Goal: Book appointment/travel/reservation

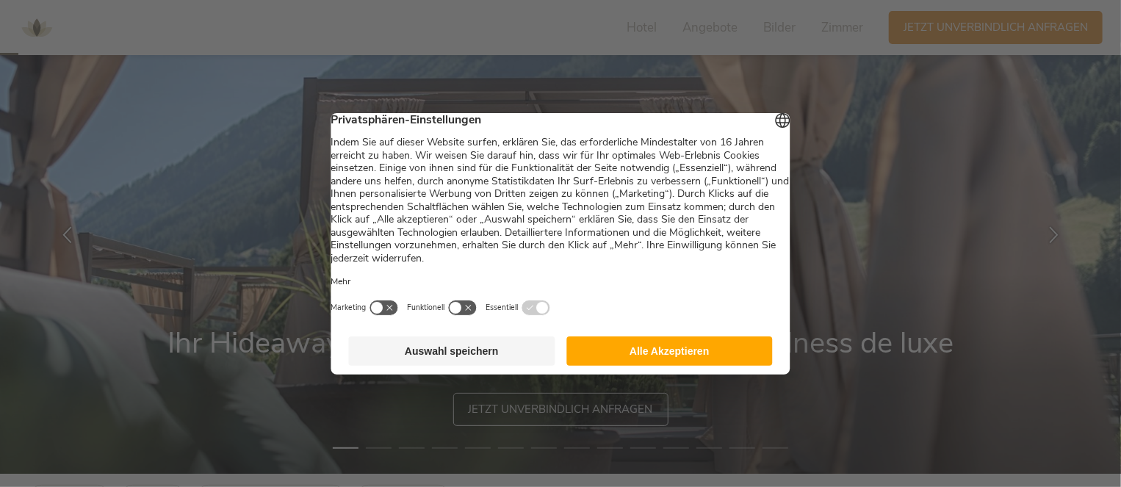
click at [469, 351] on button "Auswahl speichern" at bounding box center [452, 350] width 206 height 29
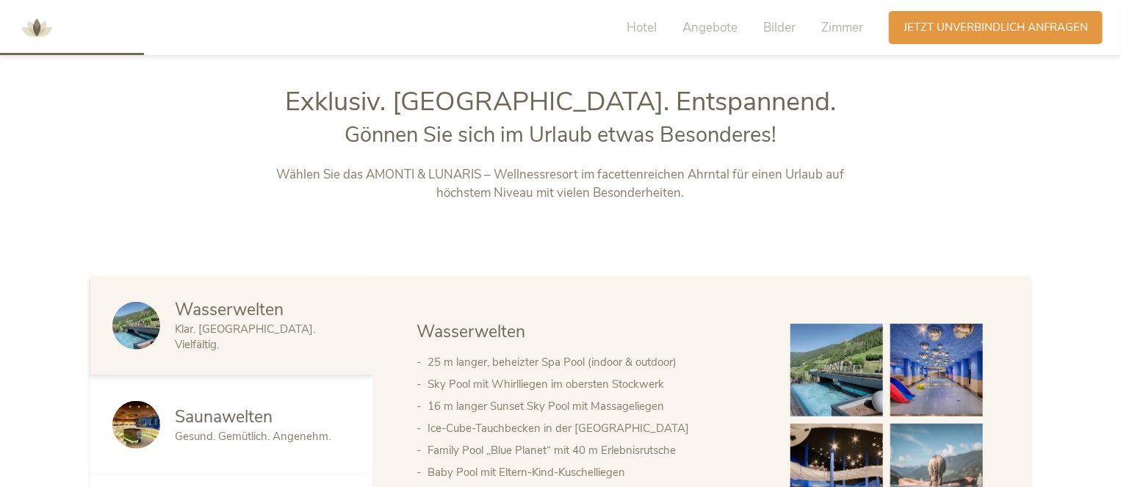
scroll to position [661, 0]
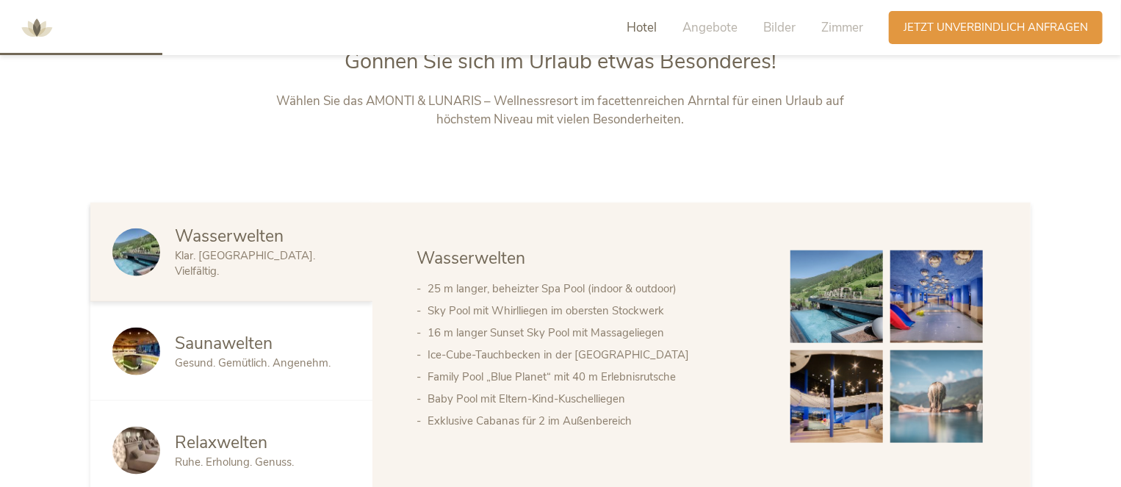
click at [813, 311] on img at bounding box center [836, 296] width 93 height 93
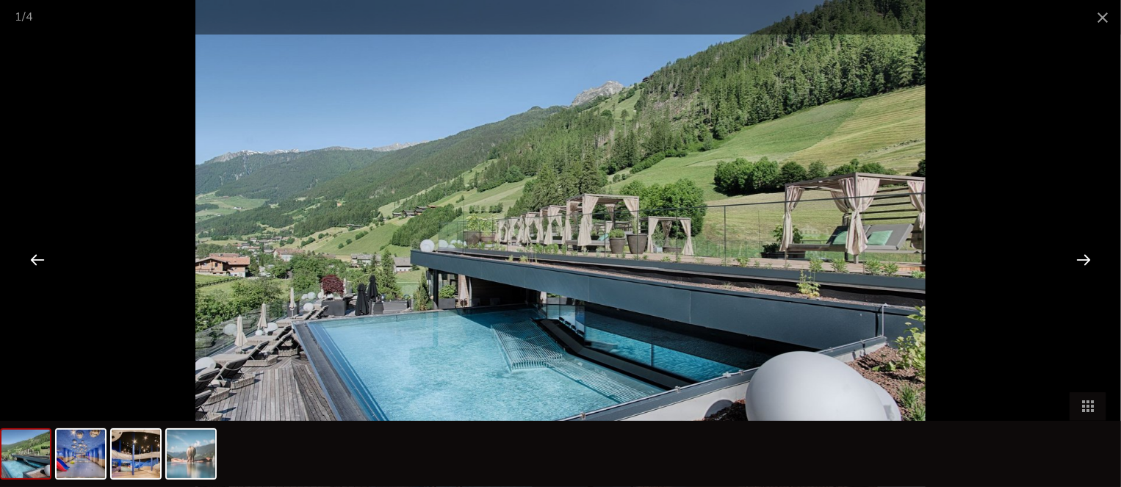
click at [1074, 254] on div at bounding box center [1083, 259] width 46 height 46
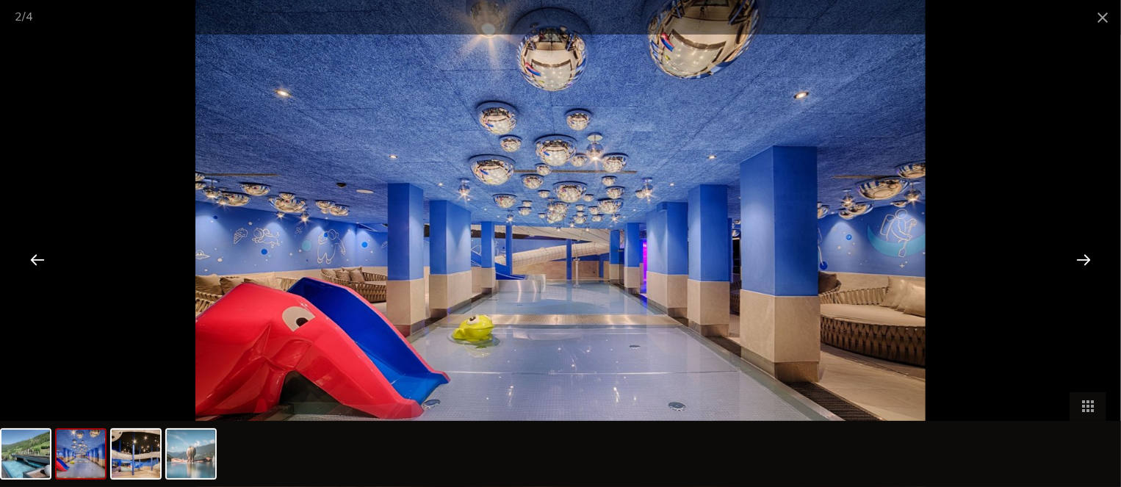
click at [1085, 255] on div at bounding box center [1083, 259] width 46 height 46
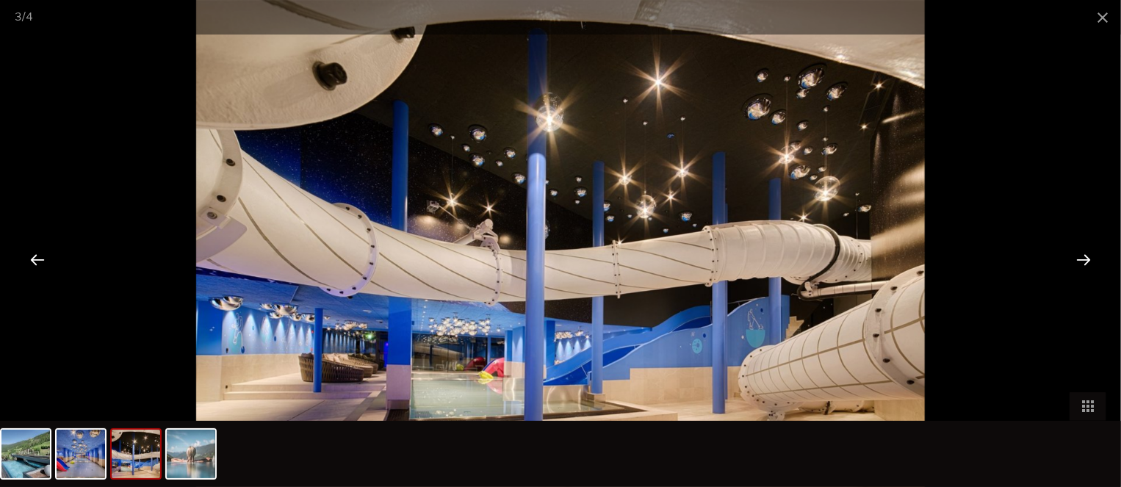
click at [1087, 258] on div at bounding box center [1083, 259] width 46 height 46
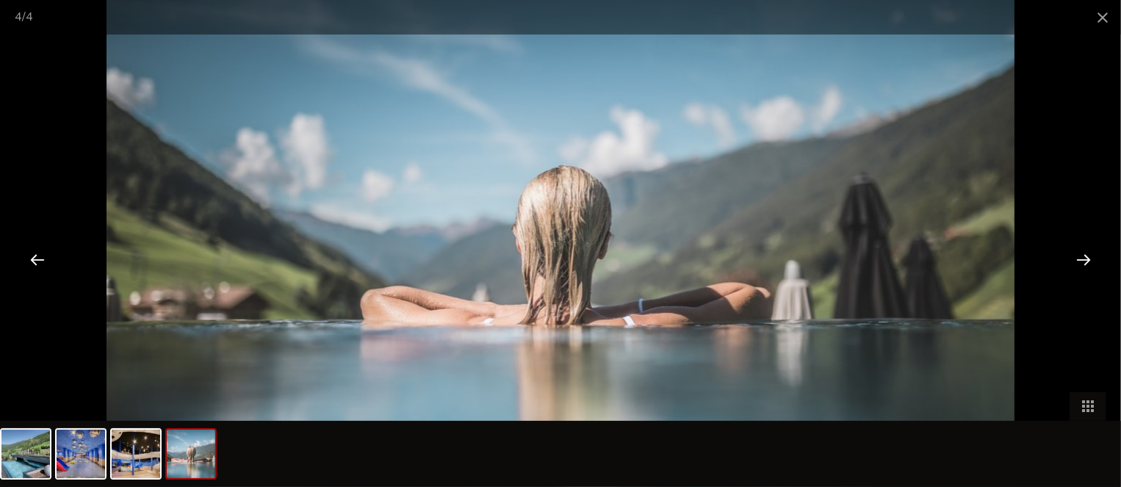
click at [1087, 258] on div at bounding box center [1083, 259] width 46 height 46
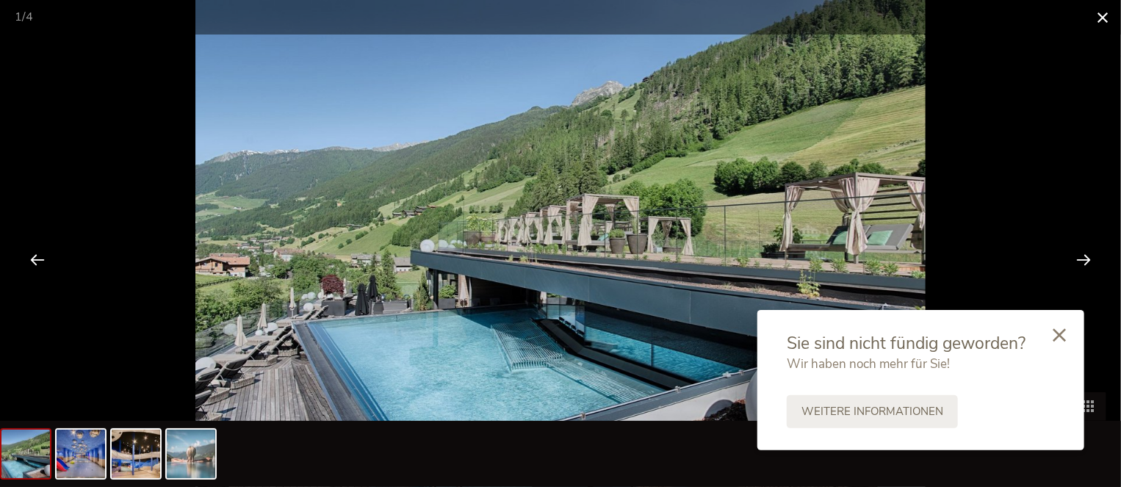
click at [1102, 14] on span at bounding box center [1102, 17] width 37 height 35
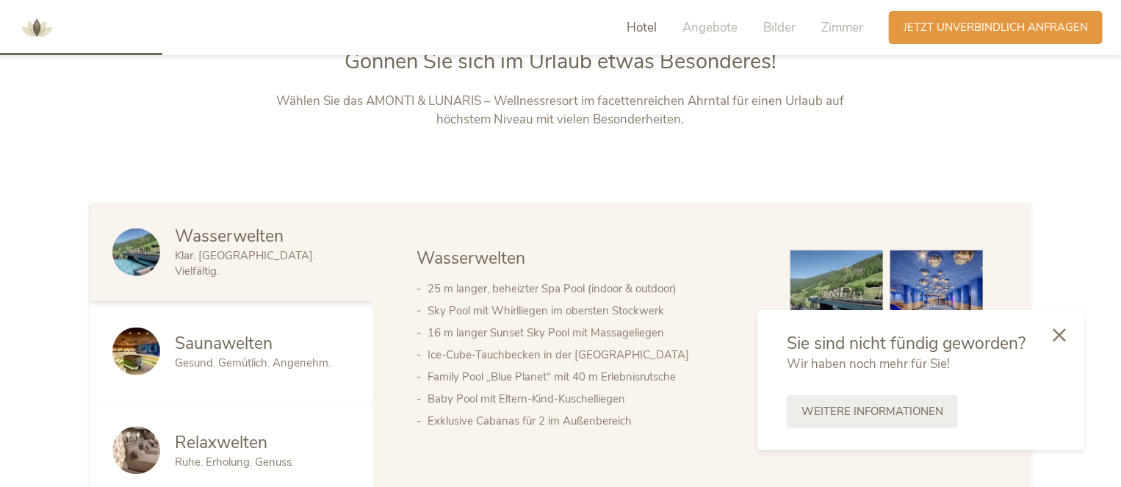
click at [175, 349] on span "Saunawelten" at bounding box center [224, 343] width 98 height 23
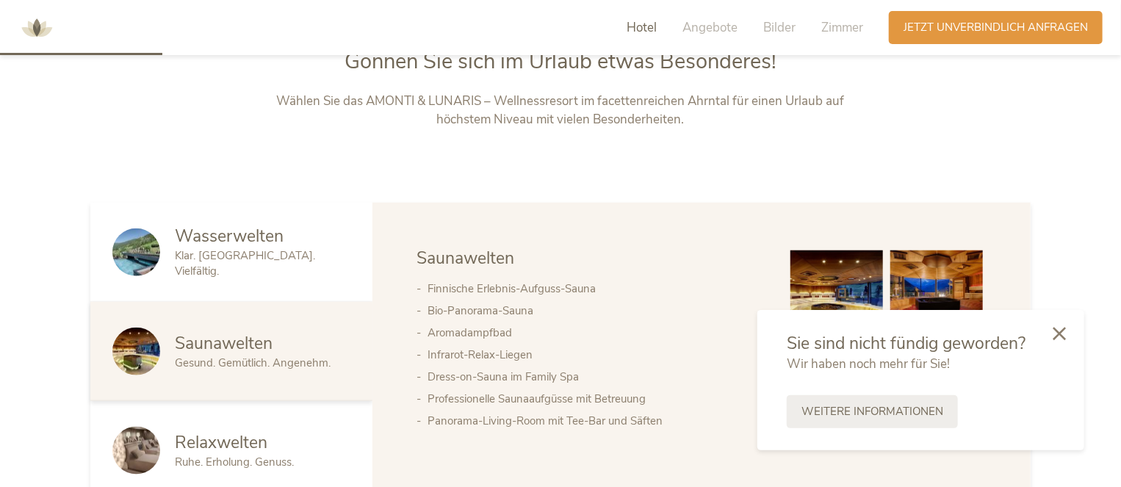
click at [1064, 333] on icon at bounding box center [1058, 333] width 13 height 13
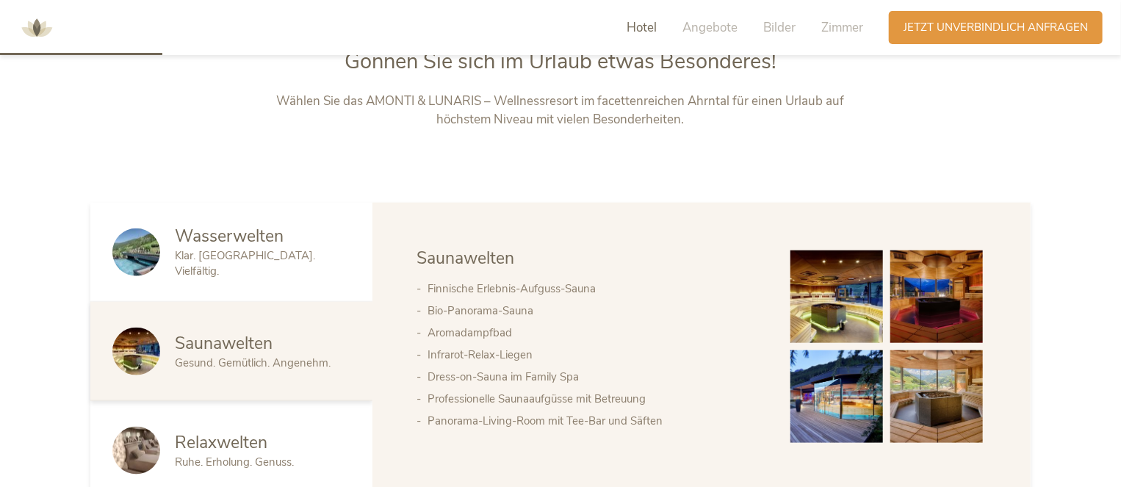
click at [811, 294] on img at bounding box center [836, 296] width 93 height 93
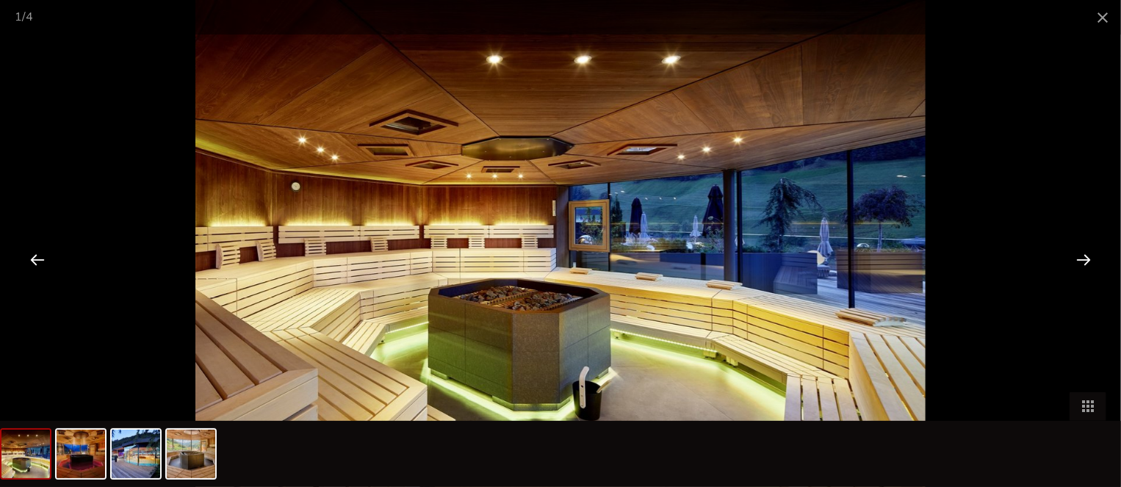
click at [1087, 257] on div at bounding box center [1083, 259] width 46 height 46
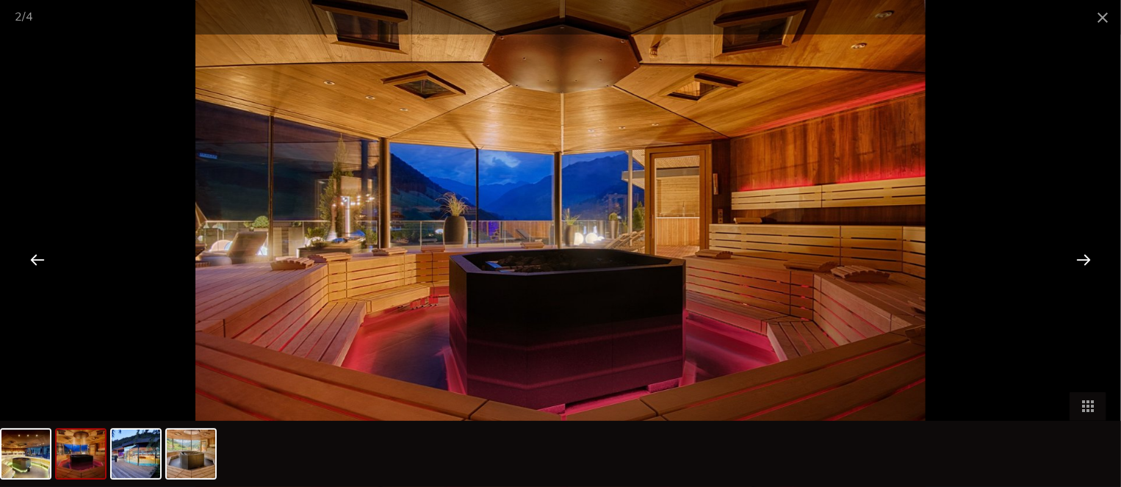
click at [1085, 257] on div at bounding box center [1083, 259] width 46 height 46
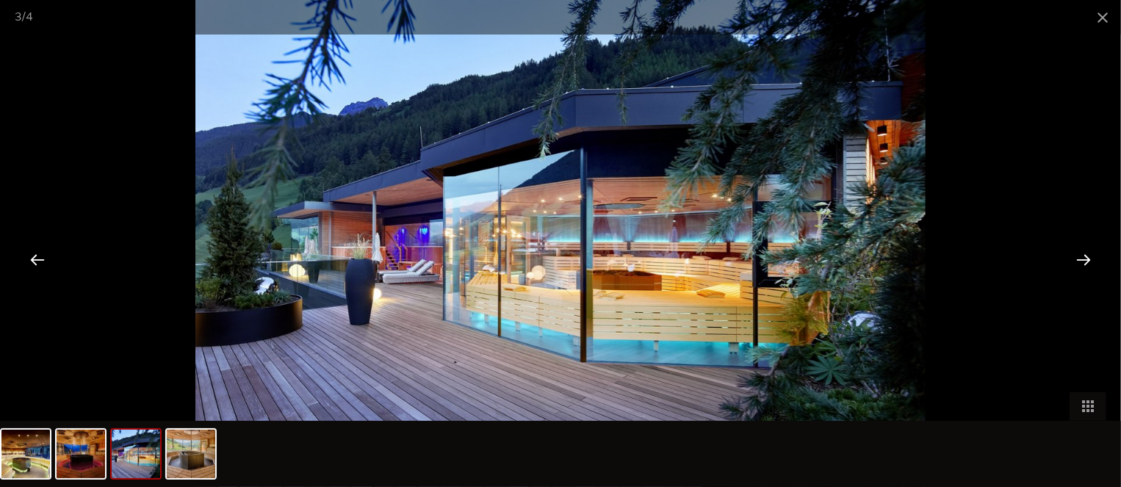
click at [1085, 257] on div at bounding box center [1083, 259] width 46 height 46
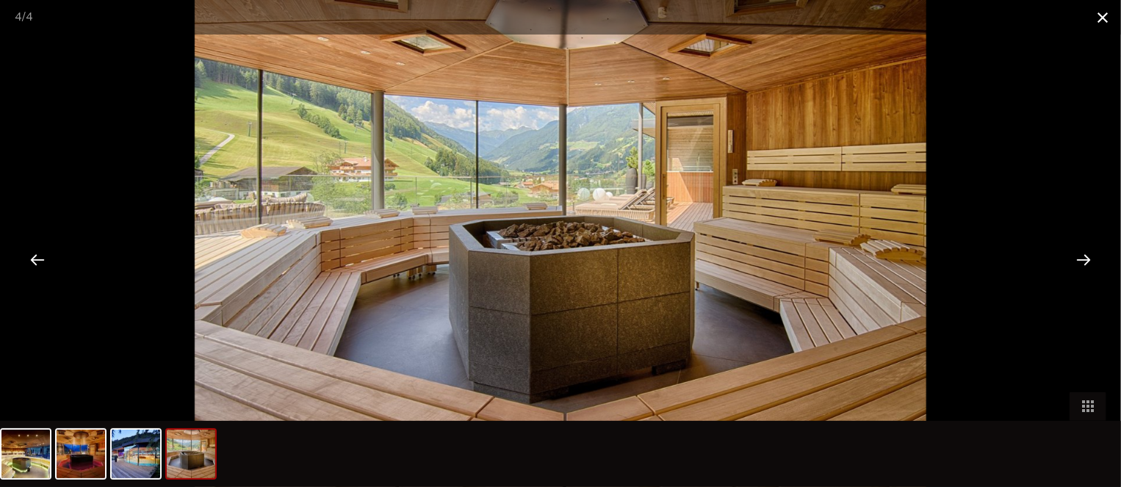
click at [1105, 20] on span at bounding box center [1102, 17] width 37 height 35
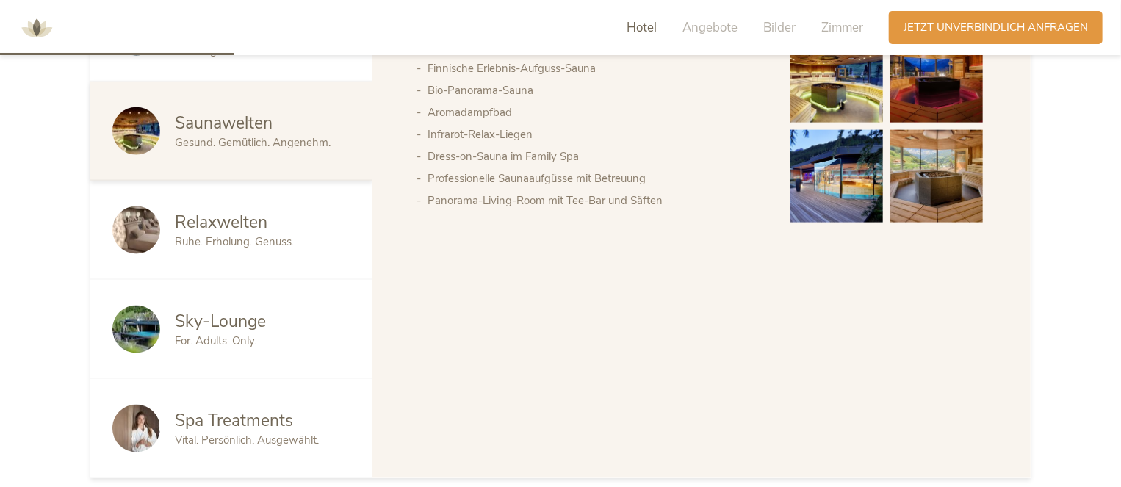
scroll to position [955, 0]
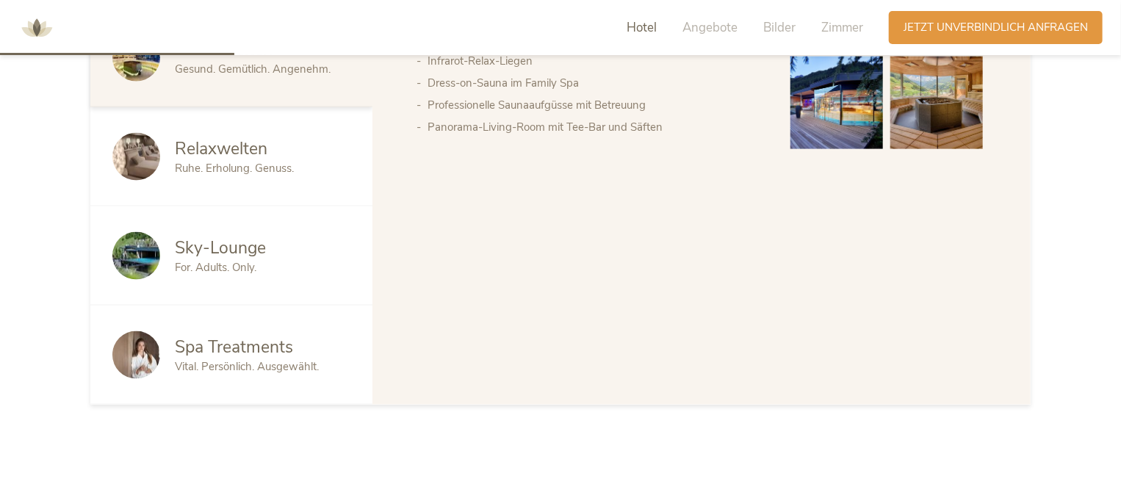
click at [233, 170] on span "Ruhe. Erholung. Genuss." at bounding box center [234, 168] width 119 height 15
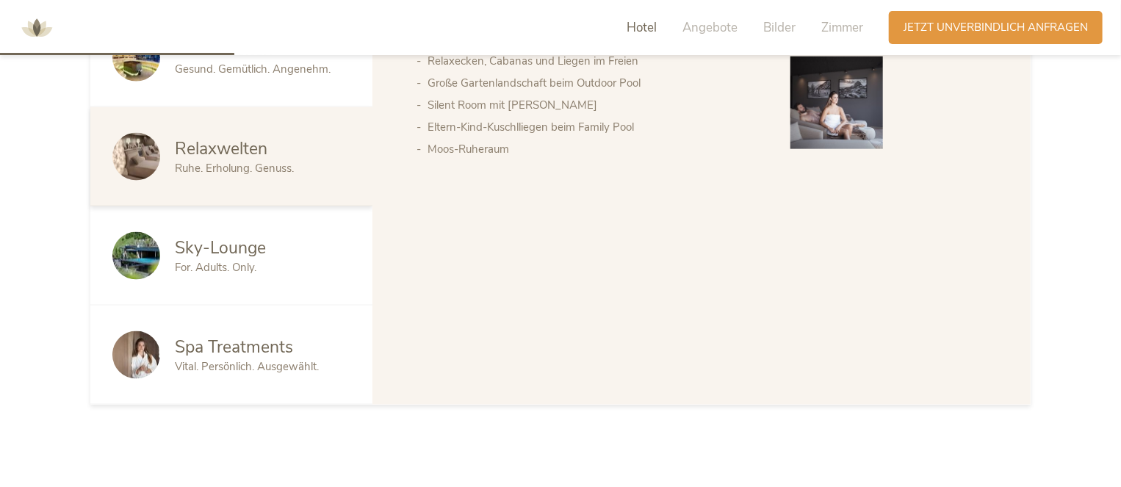
scroll to position [808, 0]
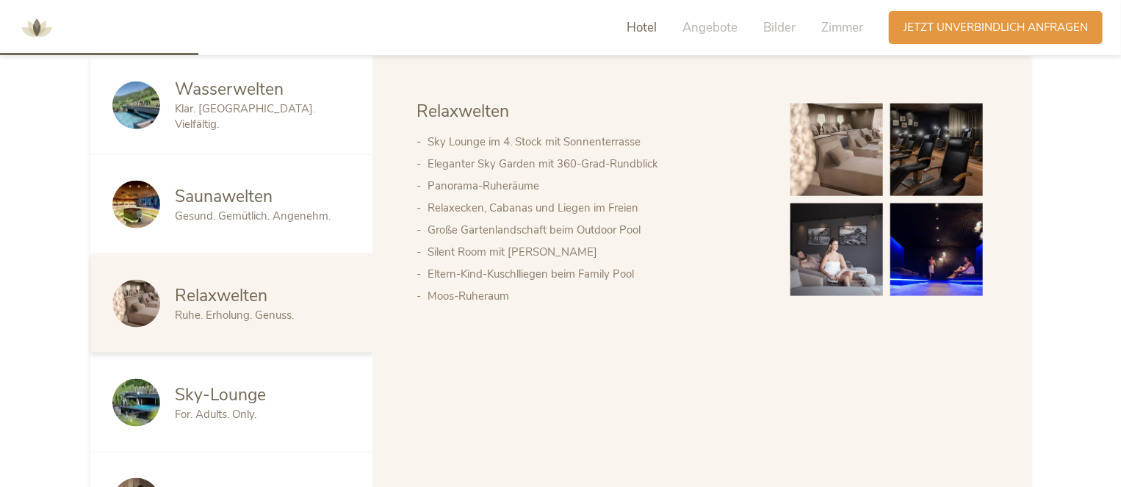
click at [852, 167] on img at bounding box center [836, 150] width 93 height 93
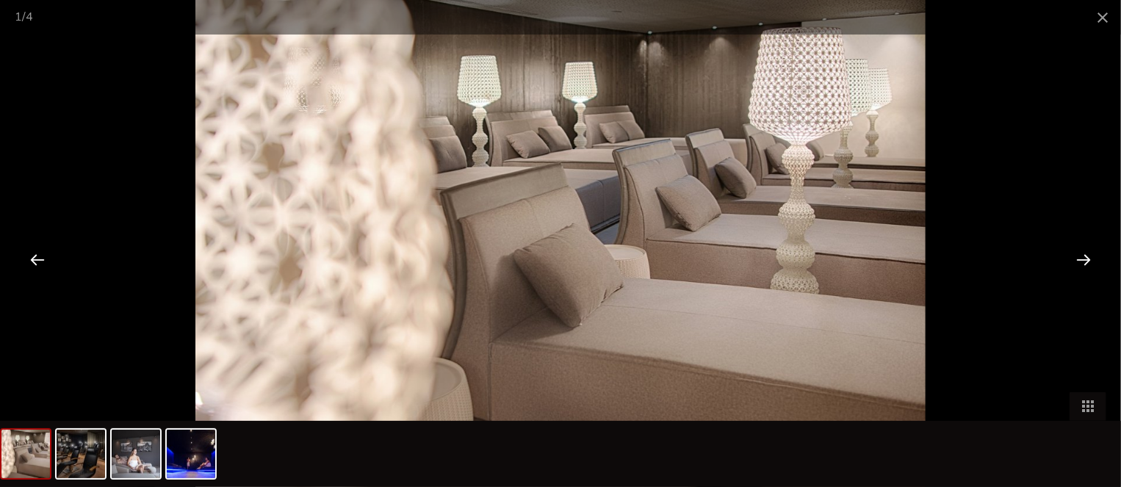
click at [1085, 251] on div at bounding box center [1083, 259] width 46 height 46
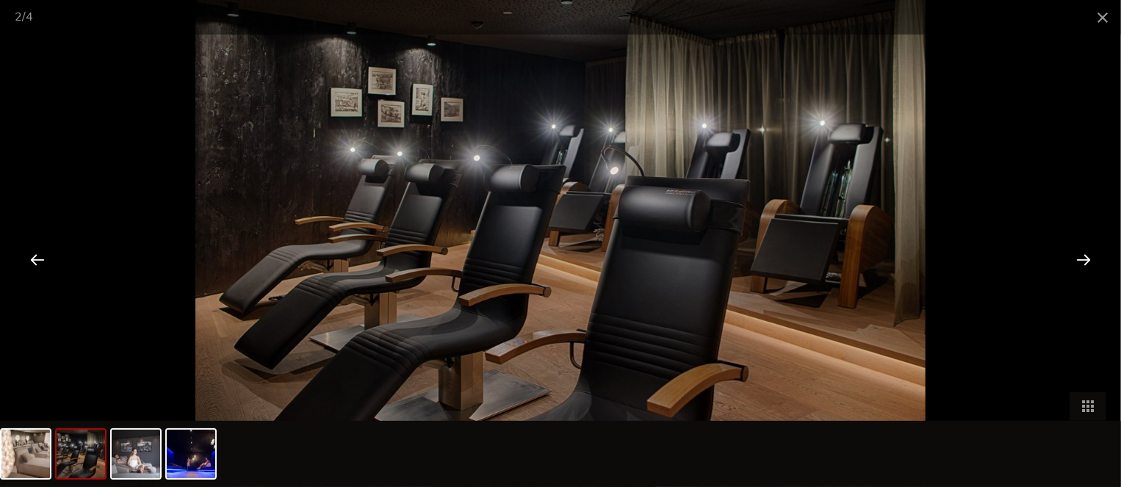
click at [1079, 255] on div at bounding box center [1083, 259] width 46 height 46
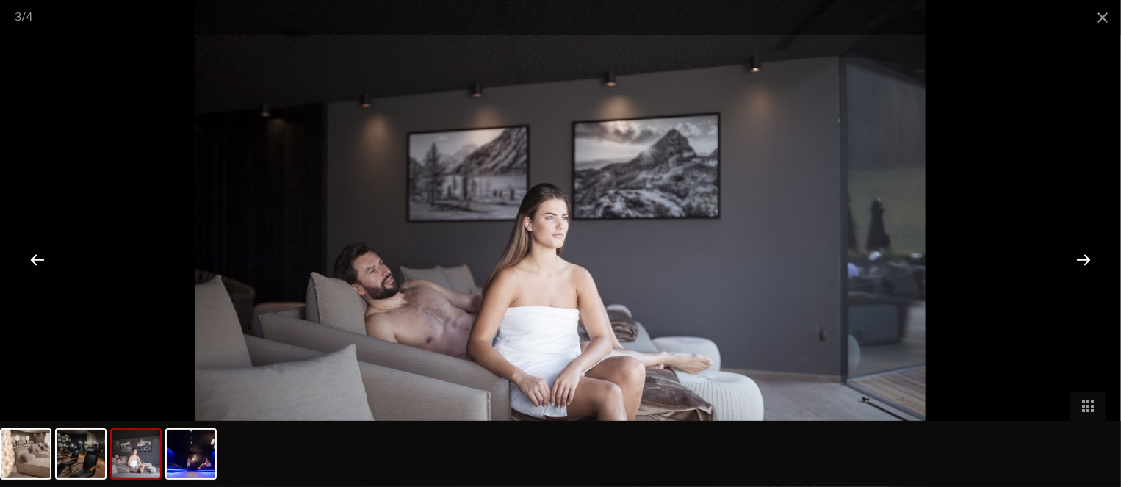
click at [1079, 256] on div at bounding box center [1083, 259] width 46 height 46
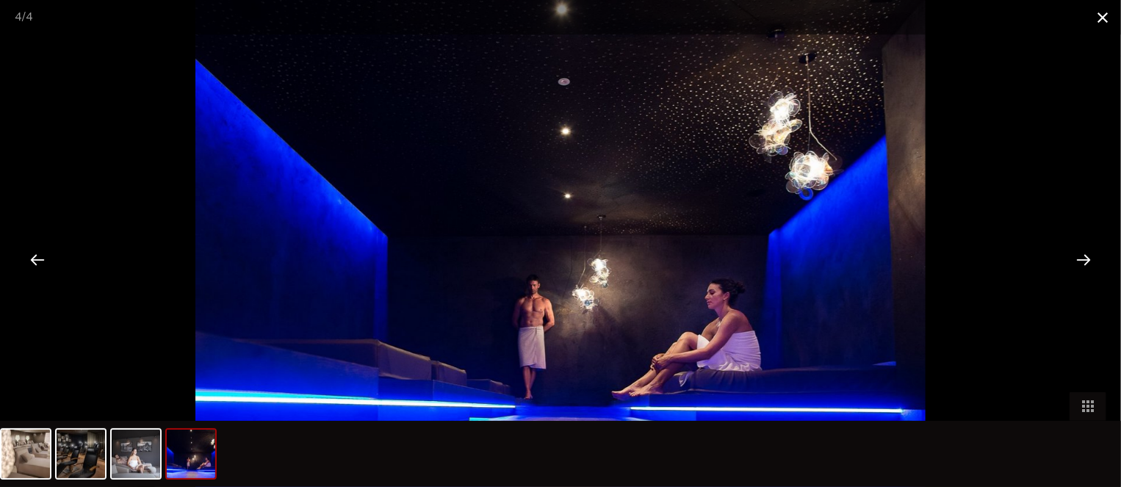
click at [1098, 21] on span at bounding box center [1102, 17] width 37 height 35
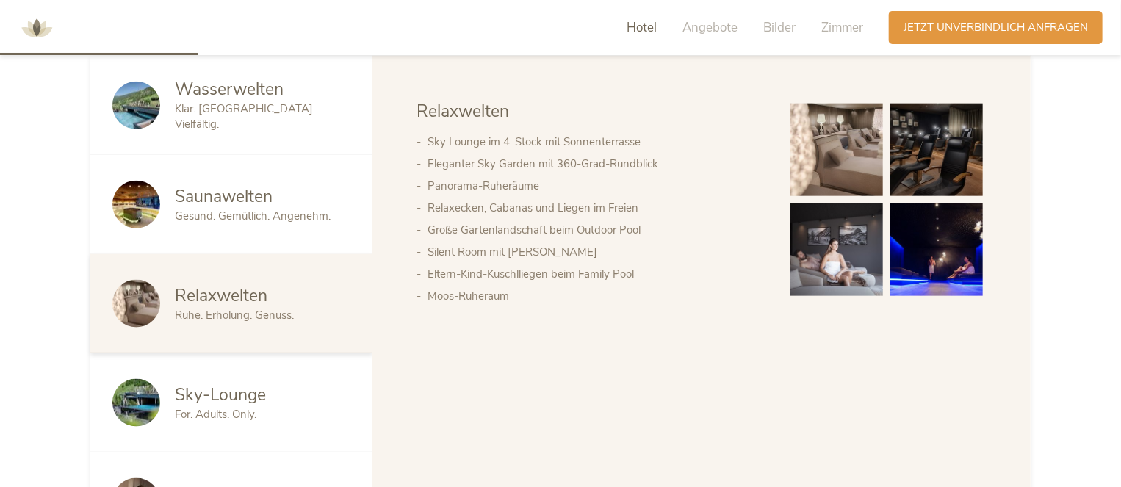
click at [209, 391] on span "Sky-Lounge" at bounding box center [220, 394] width 91 height 23
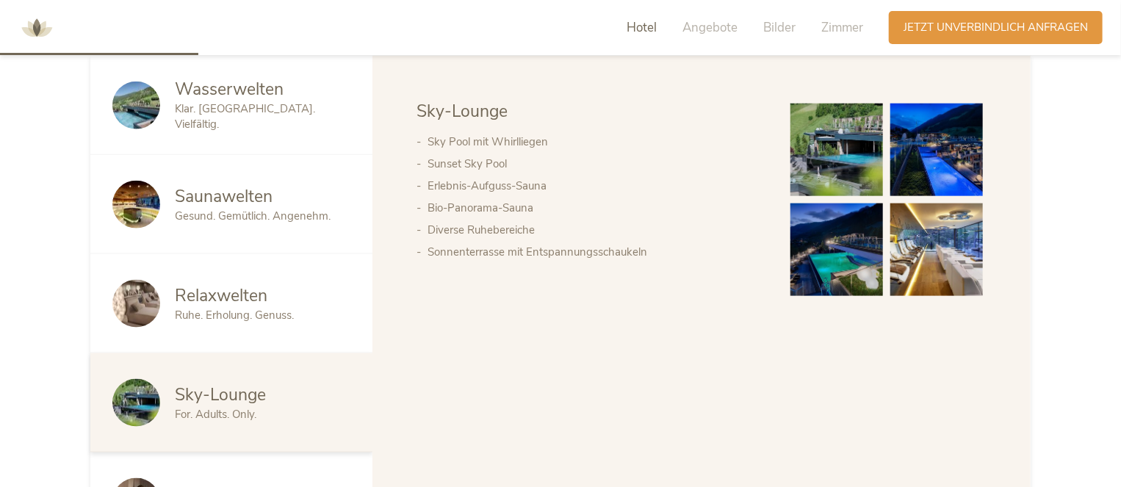
click at [862, 159] on img at bounding box center [836, 150] width 93 height 93
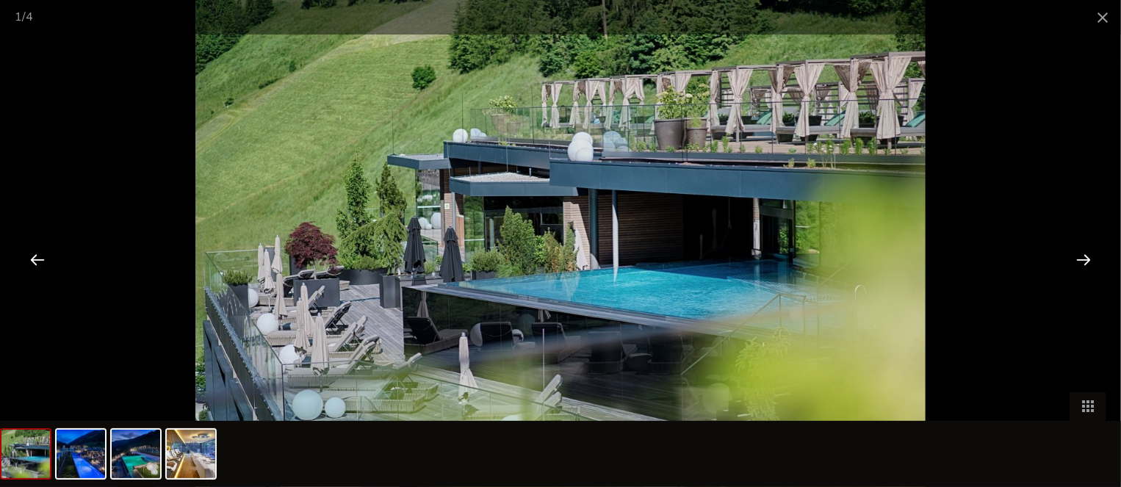
click at [1087, 256] on div at bounding box center [1083, 259] width 46 height 46
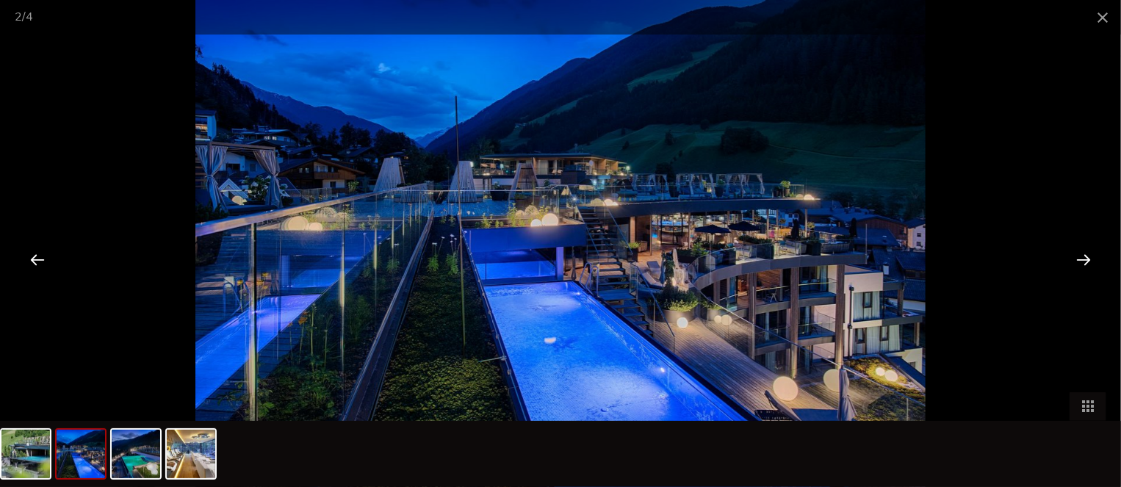
click at [1084, 256] on div at bounding box center [1083, 259] width 46 height 46
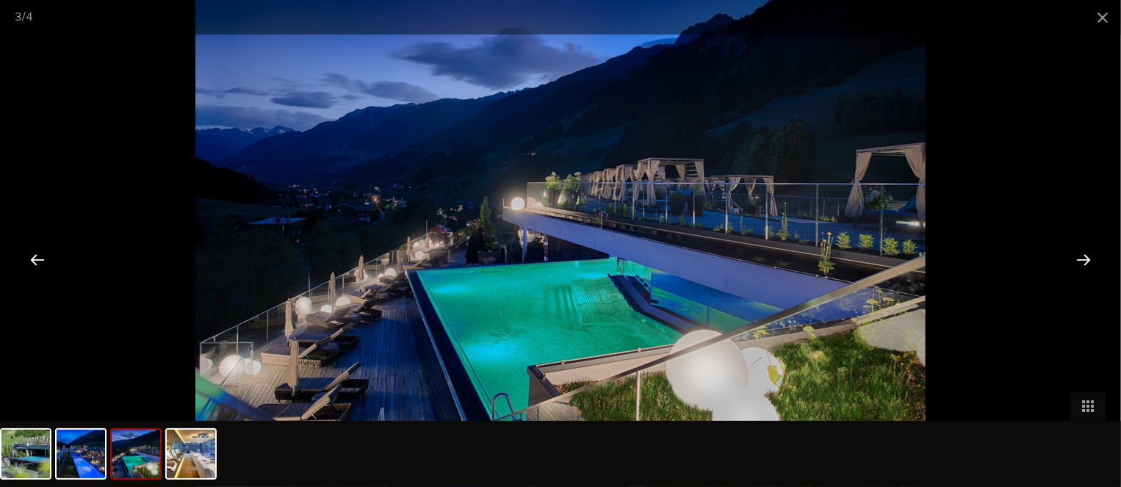
click at [1084, 256] on div at bounding box center [1083, 259] width 46 height 46
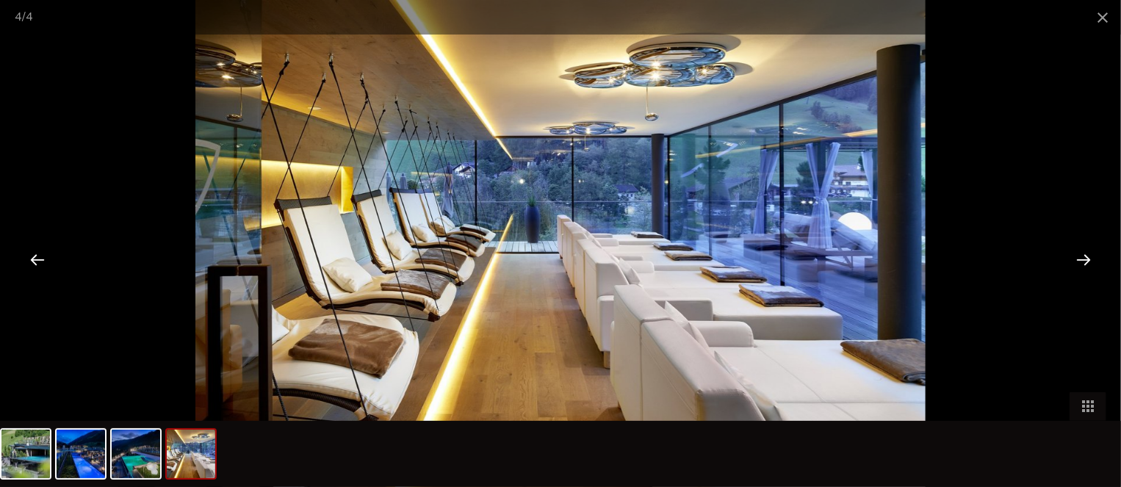
click at [1084, 256] on div at bounding box center [1083, 259] width 46 height 46
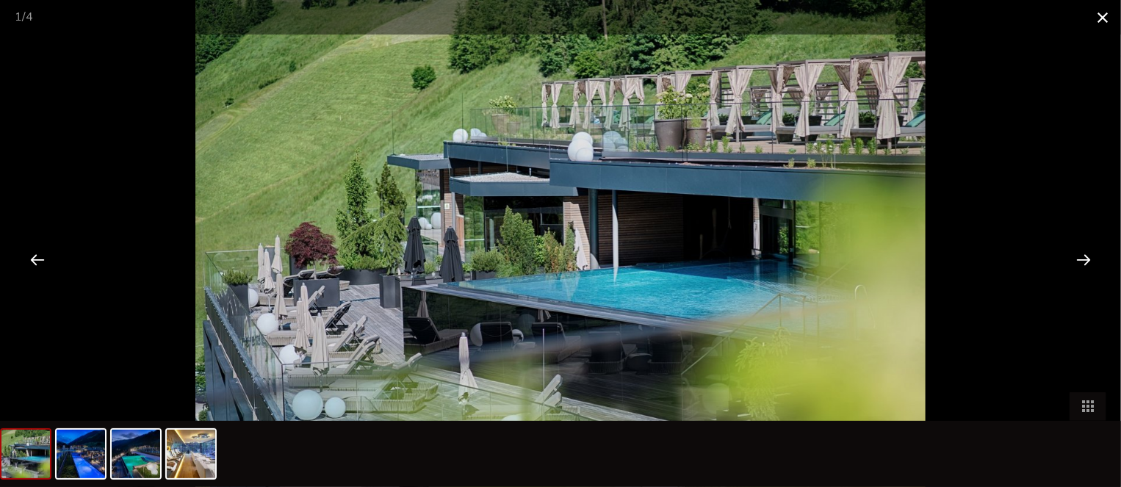
click at [1107, 11] on span at bounding box center [1102, 17] width 37 height 35
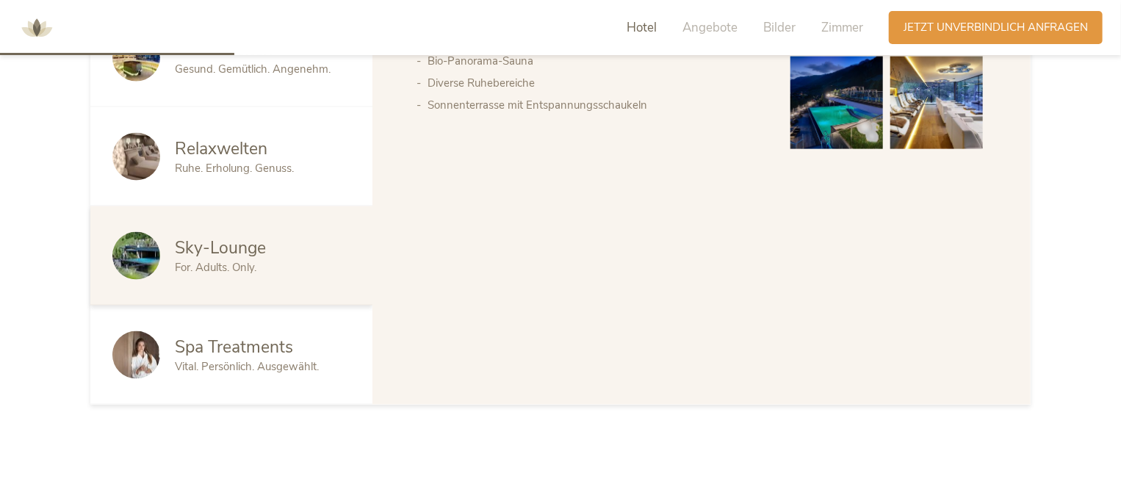
scroll to position [1101, 0]
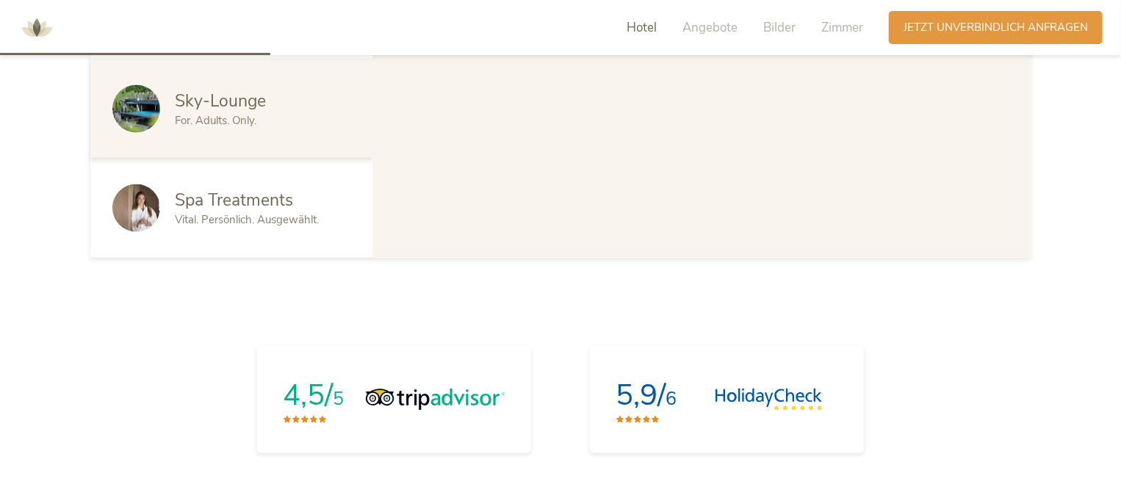
click at [247, 205] on span "Spa Treatments" at bounding box center [234, 200] width 118 height 23
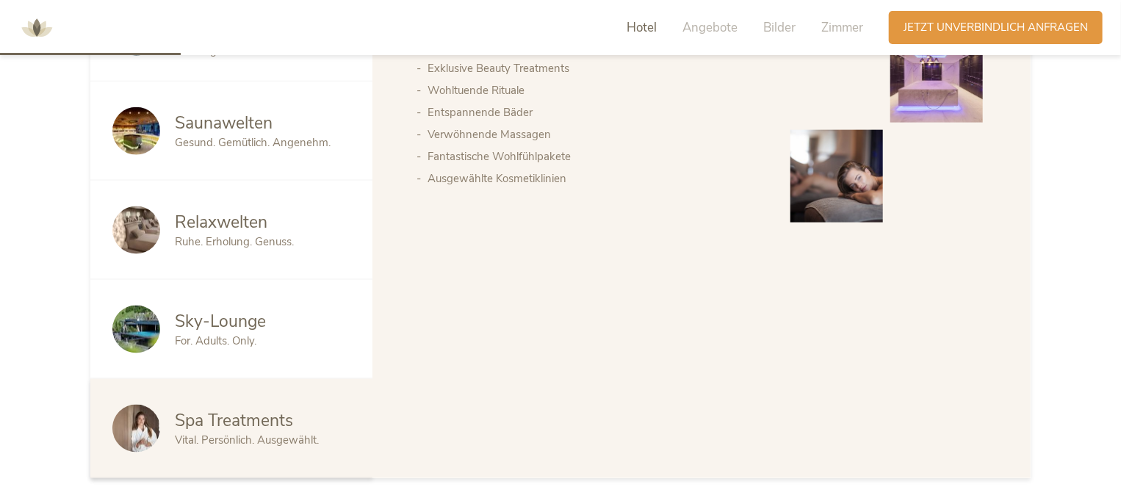
scroll to position [661, 0]
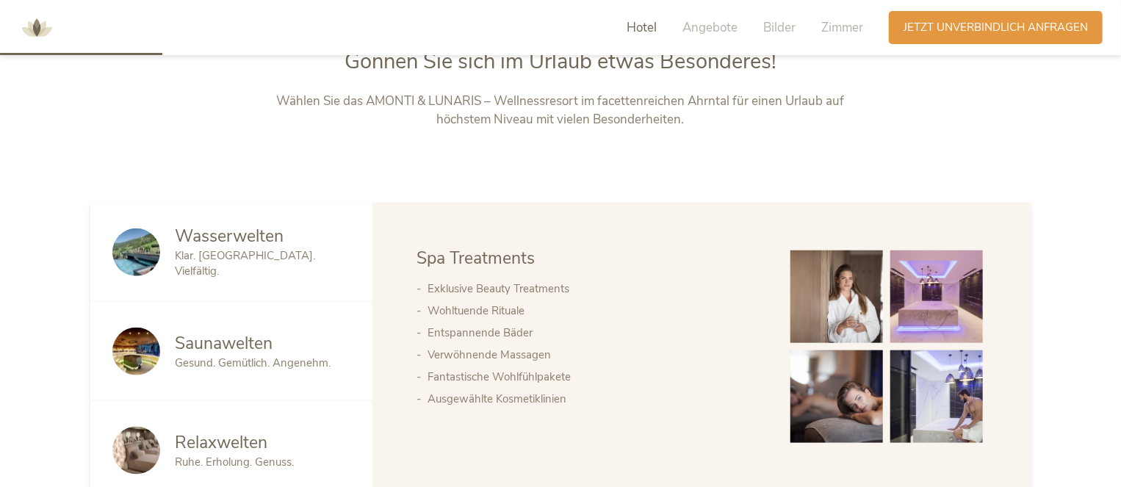
click at [833, 303] on img at bounding box center [836, 296] width 93 height 93
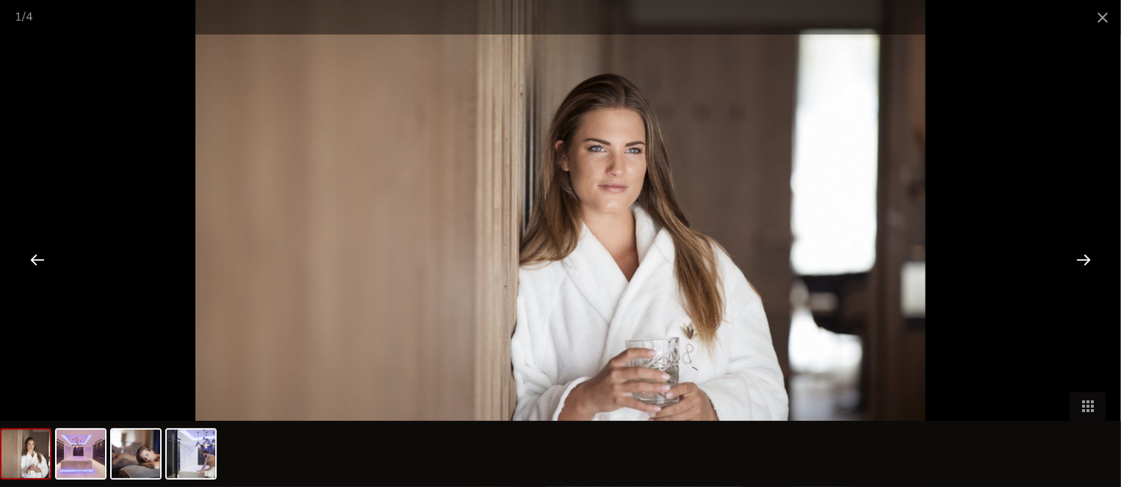
click at [1089, 260] on div at bounding box center [1083, 259] width 46 height 46
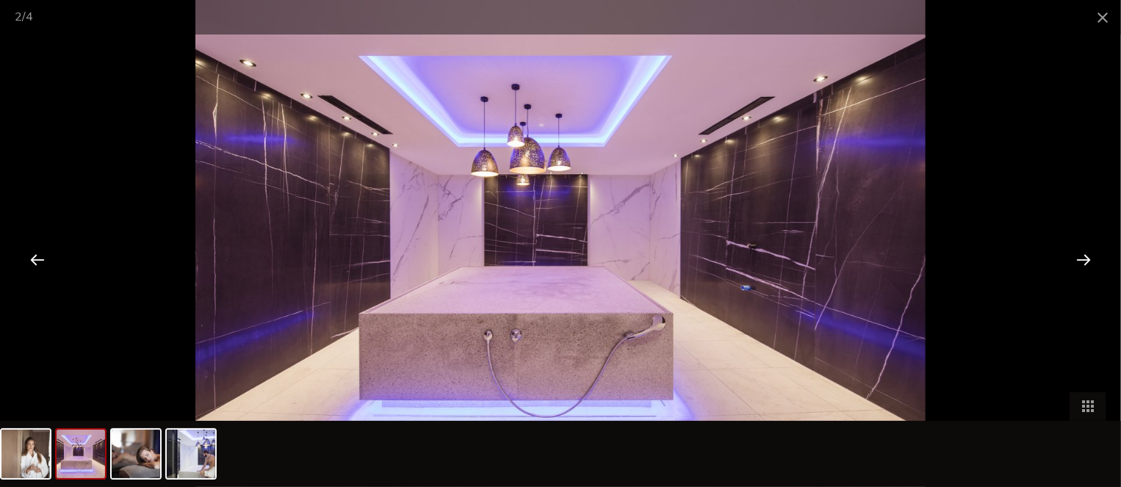
click at [1090, 259] on div at bounding box center [1083, 259] width 46 height 46
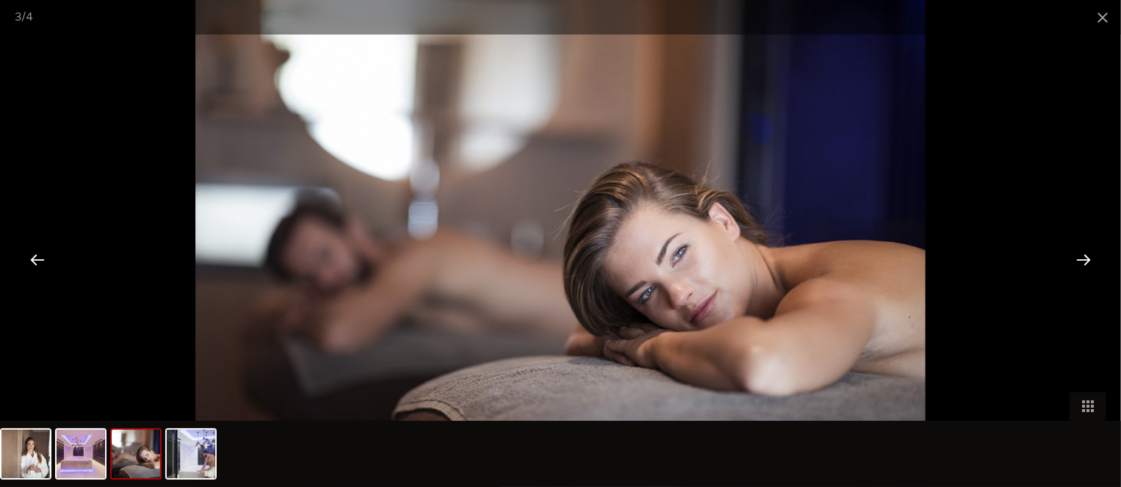
click at [1090, 259] on div at bounding box center [1083, 259] width 46 height 46
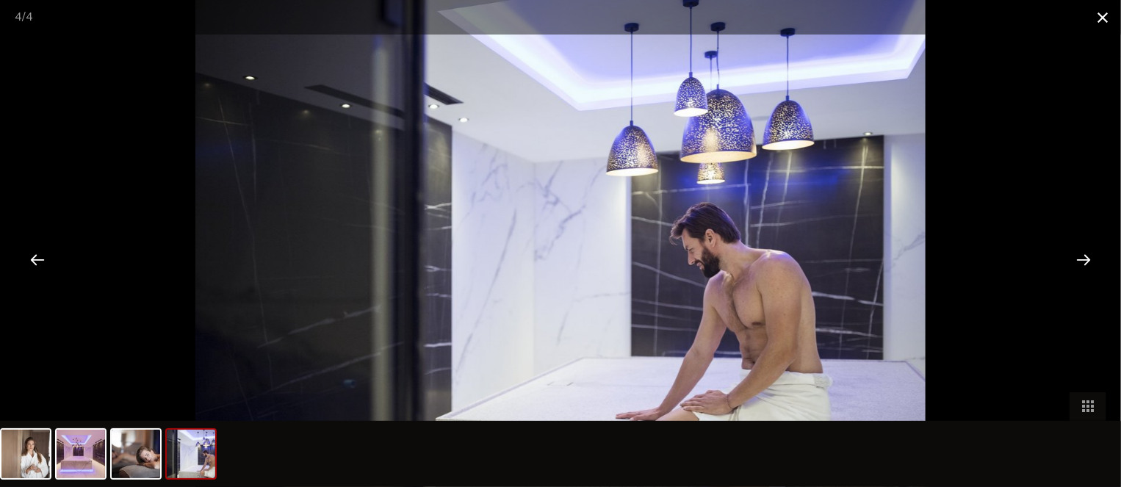
drag, startPoint x: 1106, startPoint y: 2, endPoint x: 1101, endPoint y: 15, distance: 13.5
click at [1101, 15] on span at bounding box center [1102, 17] width 37 height 35
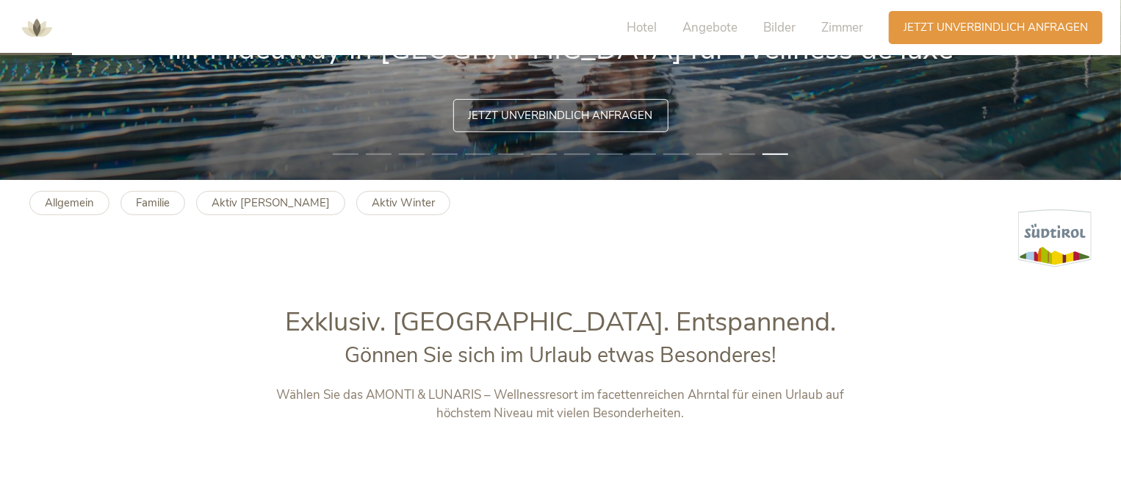
scroll to position [294, 0]
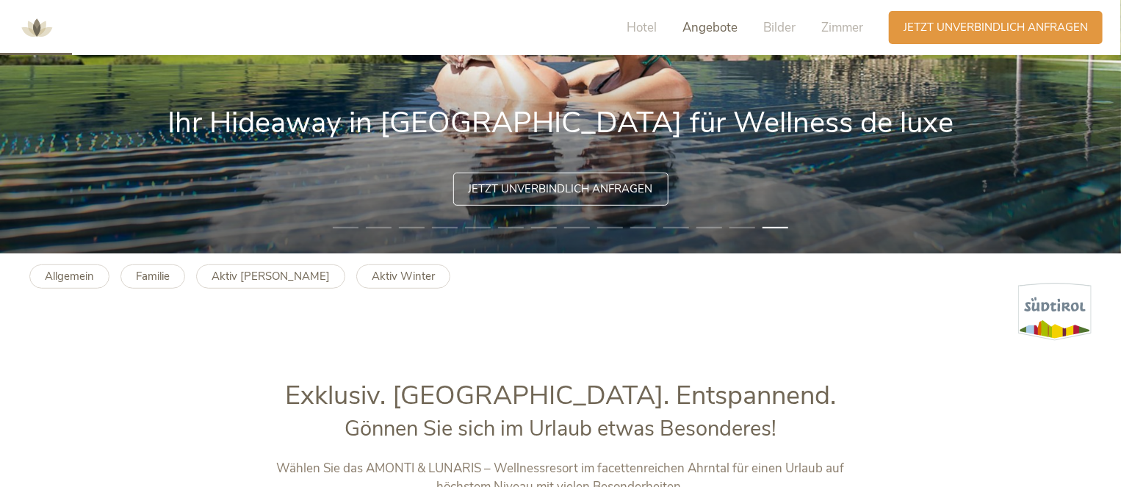
click at [714, 28] on span "Angebote" at bounding box center [709, 27] width 55 height 17
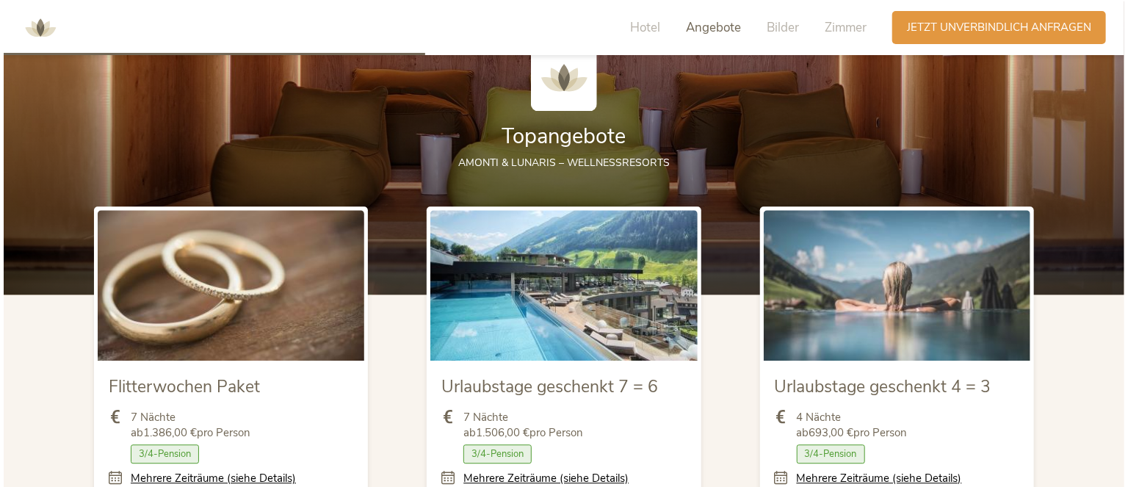
scroll to position [1789, 0]
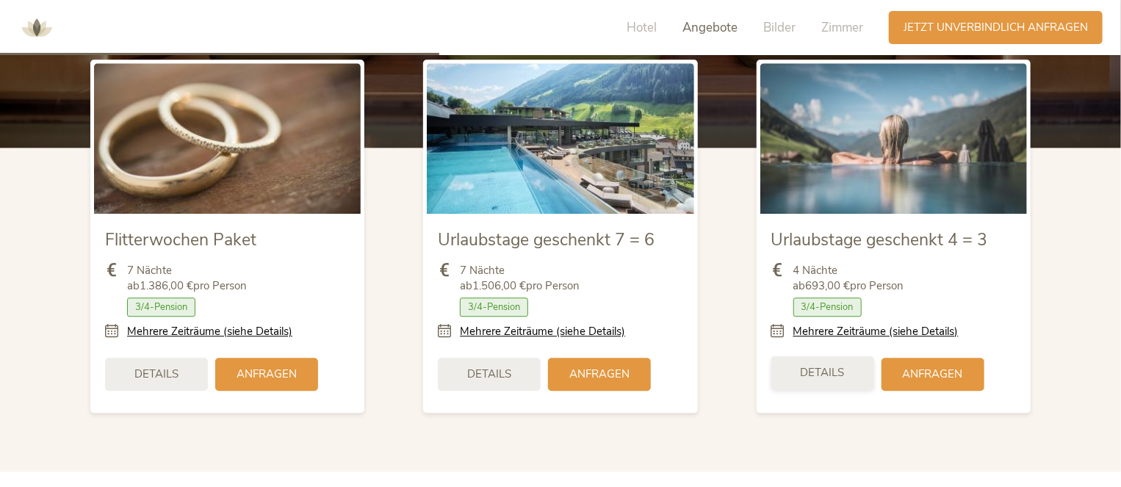
click at [829, 375] on span "Details" at bounding box center [822, 372] width 44 height 15
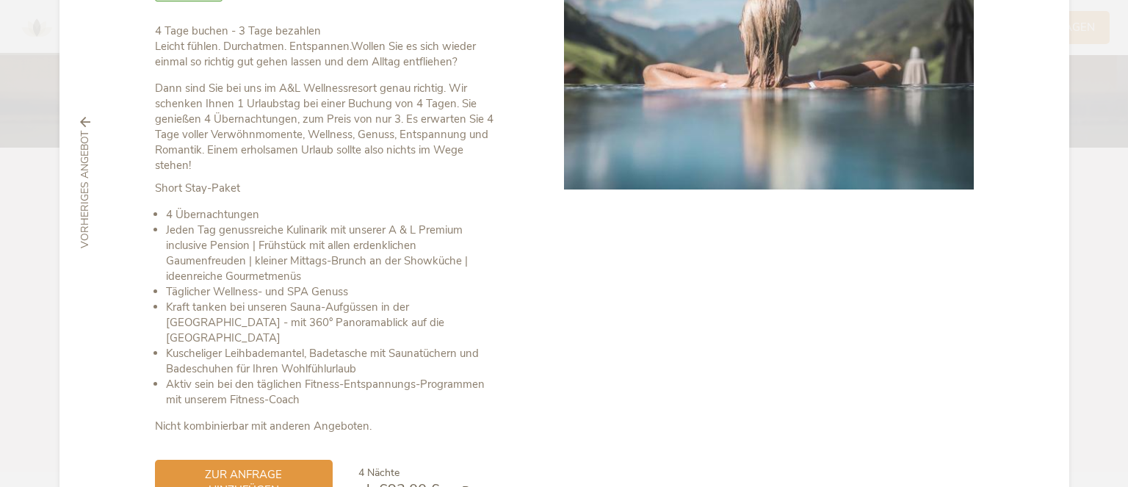
scroll to position [303, 0]
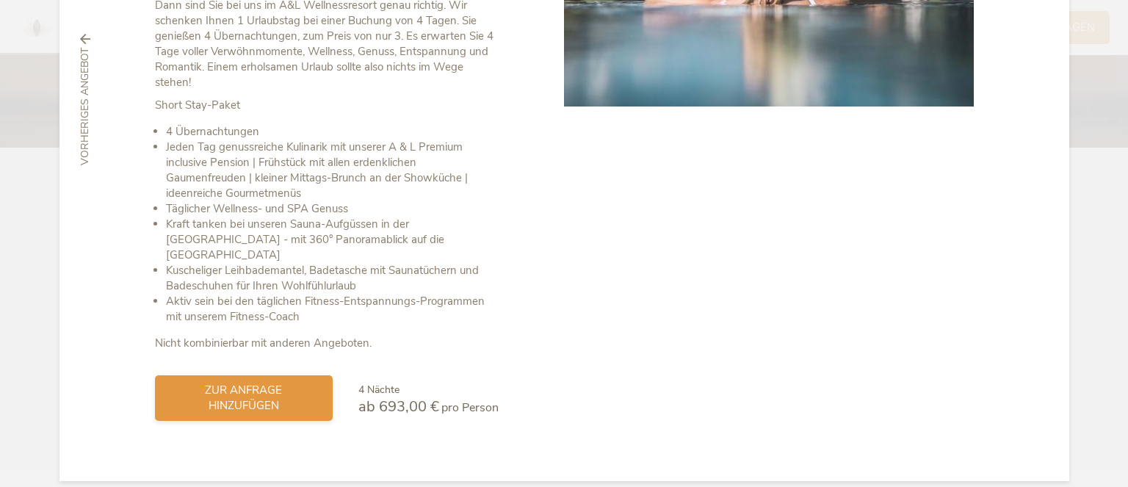
click at [245, 387] on span "zur Anfrage hinzufügen" at bounding box center [244, 398] width 148 height 31
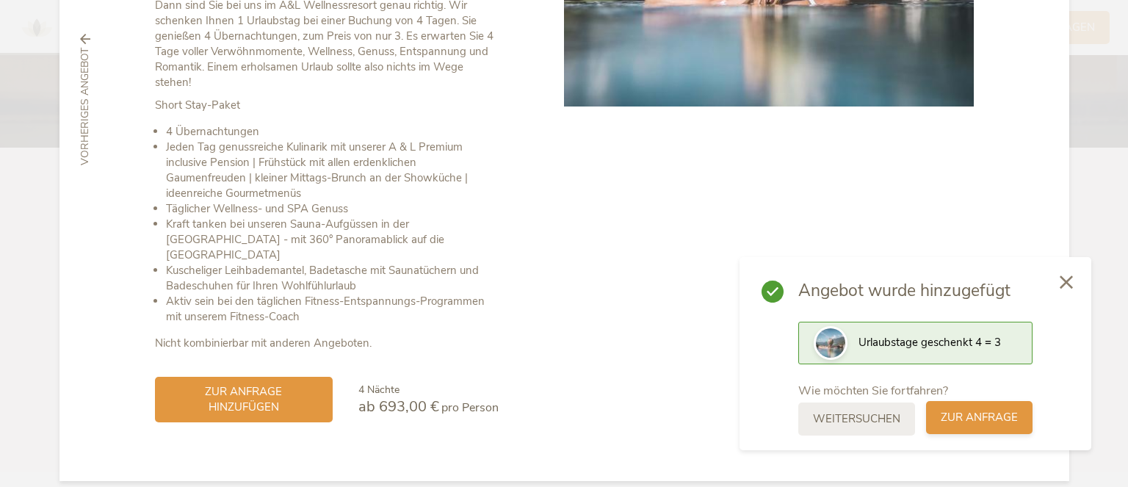
click at [962, 413] on span "zur Anfrage" at bounding box center [979, 417] width 77 height 15
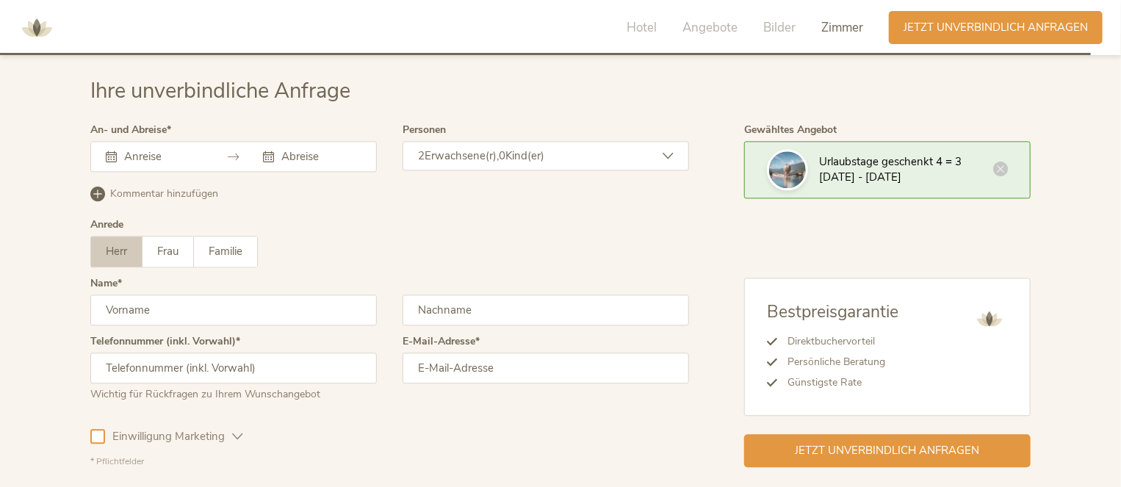
scroll to position [4218, 0]
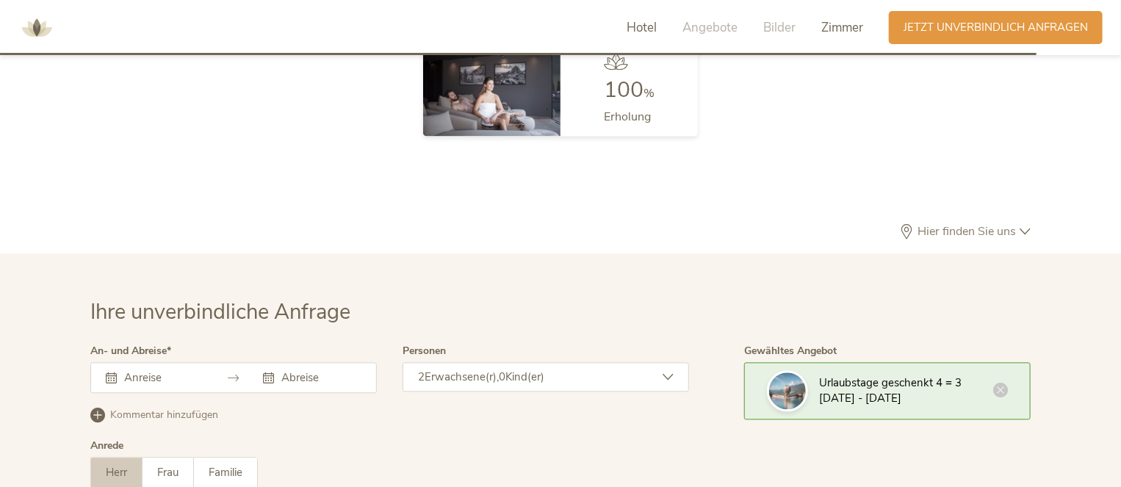
click at [640, 25] on span "Hotel" at bounding box center [641, 27] width 30 height 17
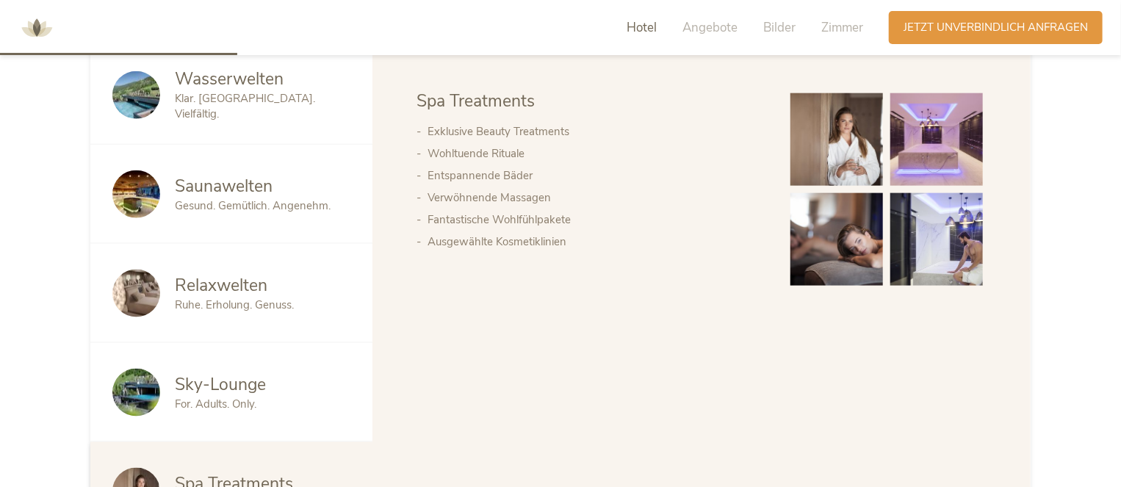
scroll to position [965, 0]
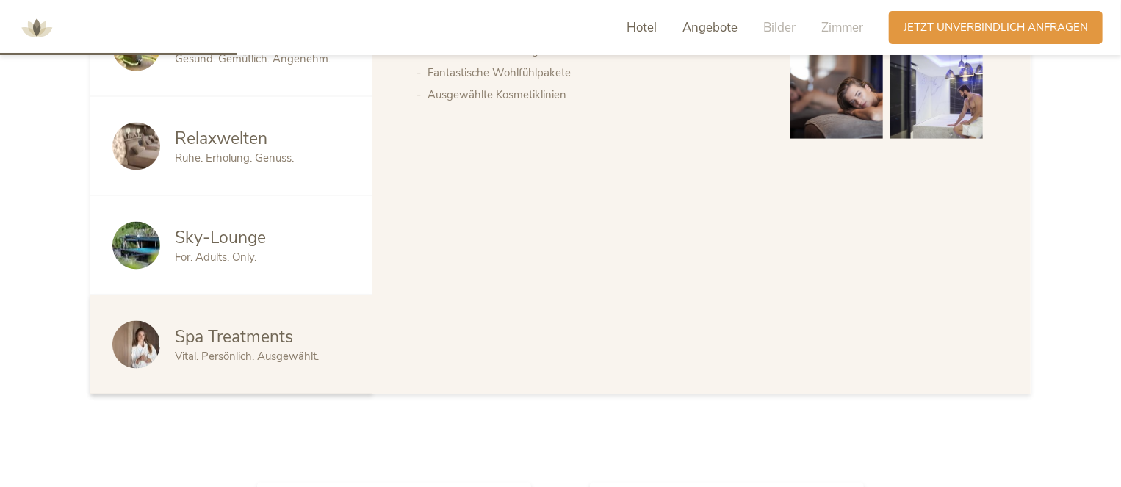
click at [720, 29] on span "Angebote" at bounding box center [709, 27] width 55 height 17
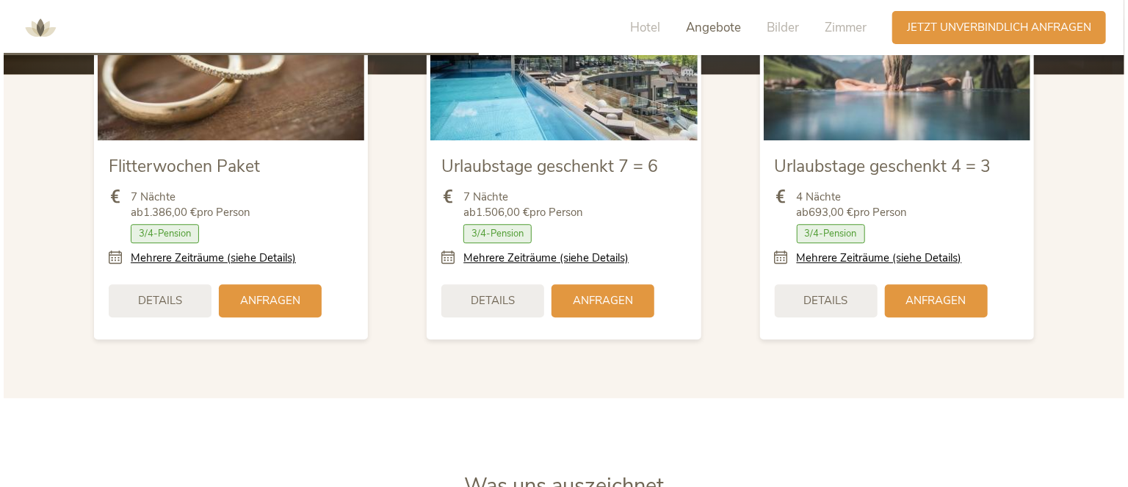
scroll to position [1936, 0]
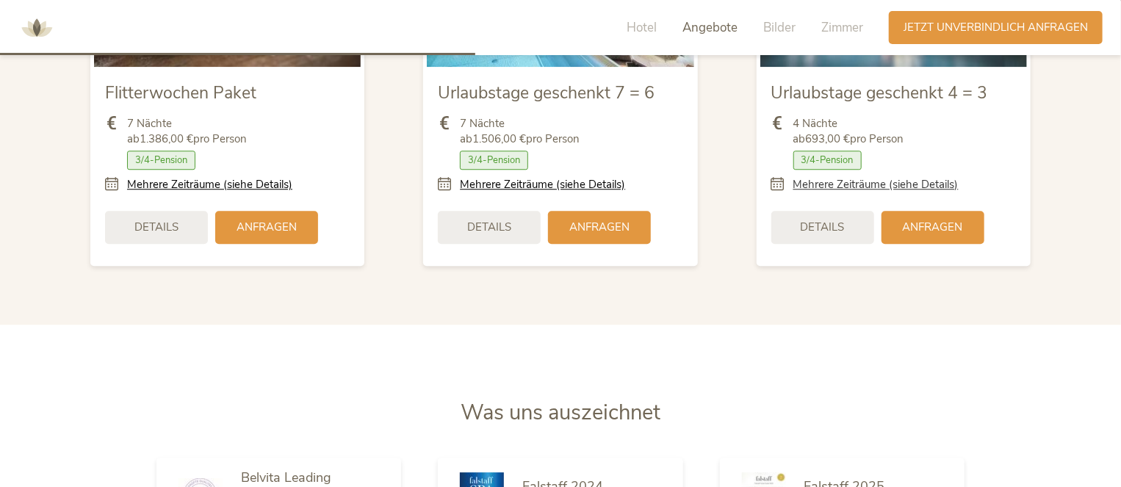
click at [886, 181] on link "Mehrere Zeiträume (siehe Details)" at bounding box center [875, 184] width 165 height 15
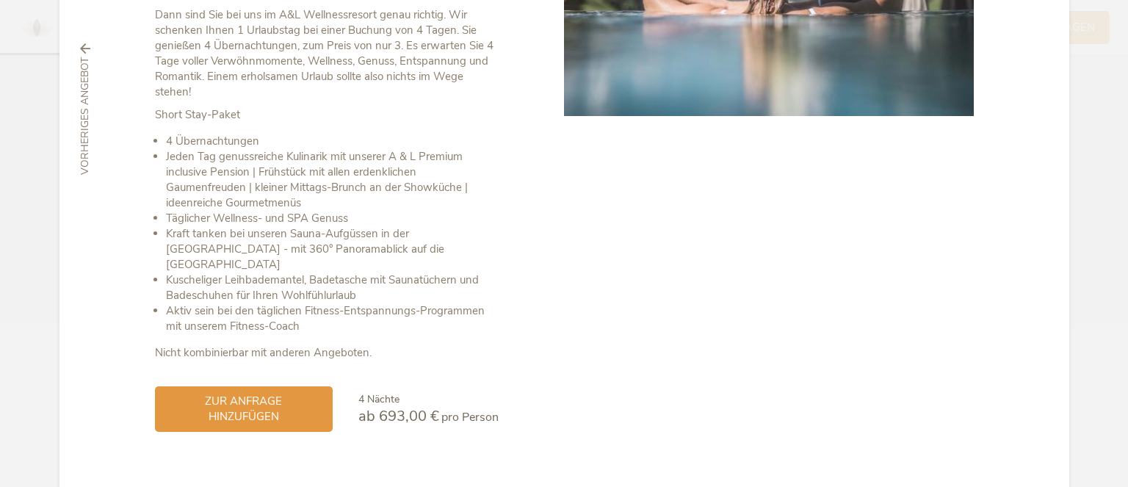
scroll to position [303, 0]
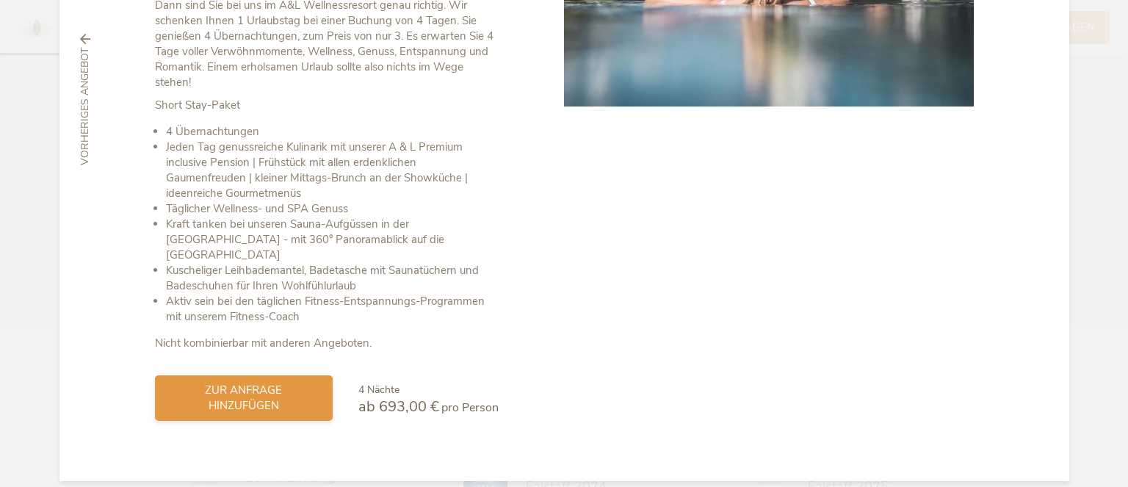
click at [254, 383] on span "zur Anfrage hinzufügen" at bounding box center [244, 398] width 148 height 31
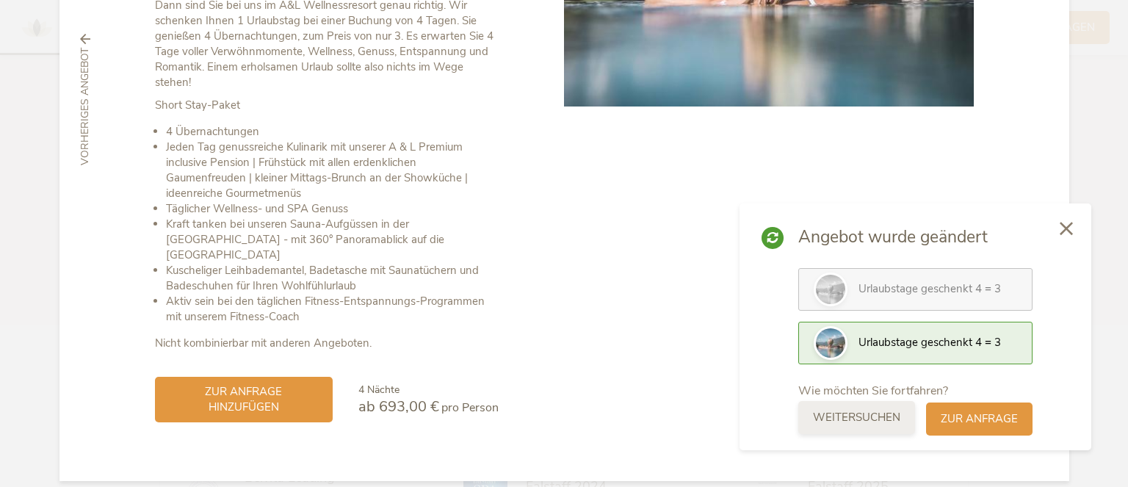
click at [865, 422] on span "weitersuchen" at bounding box center [856, 417] width 87 height 15
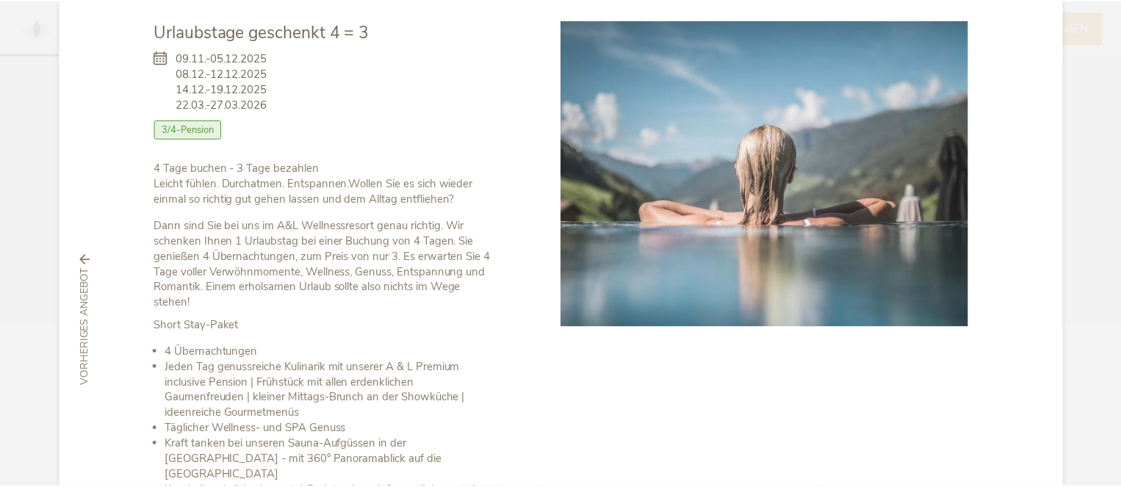
scroll to position [0, 0]
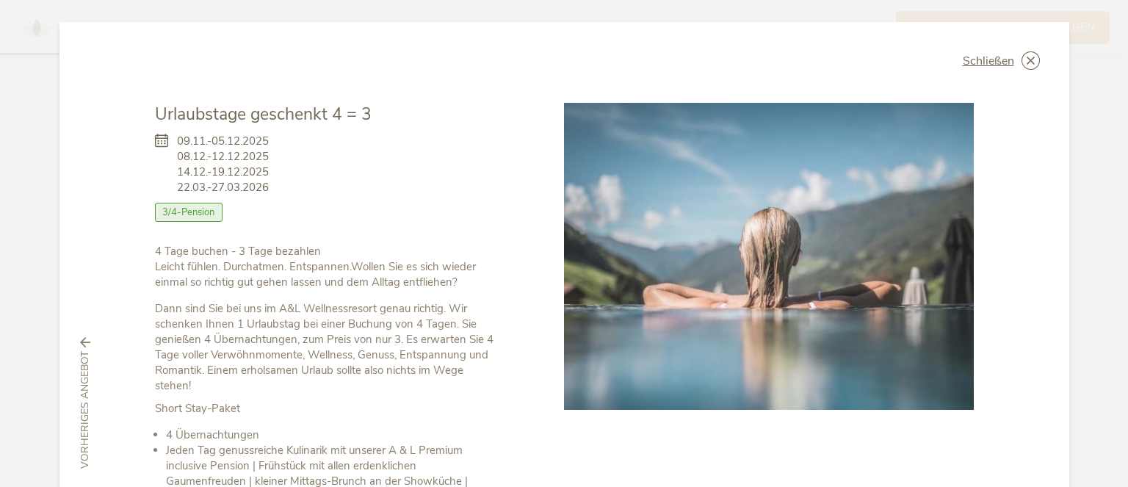
click at [182, 214] on span "3/4-Pension" at bounding box center [189, 212] width 68 height 19
click at [1024, 59] on icon at bounding box center [1030, 60] width 18 height 18
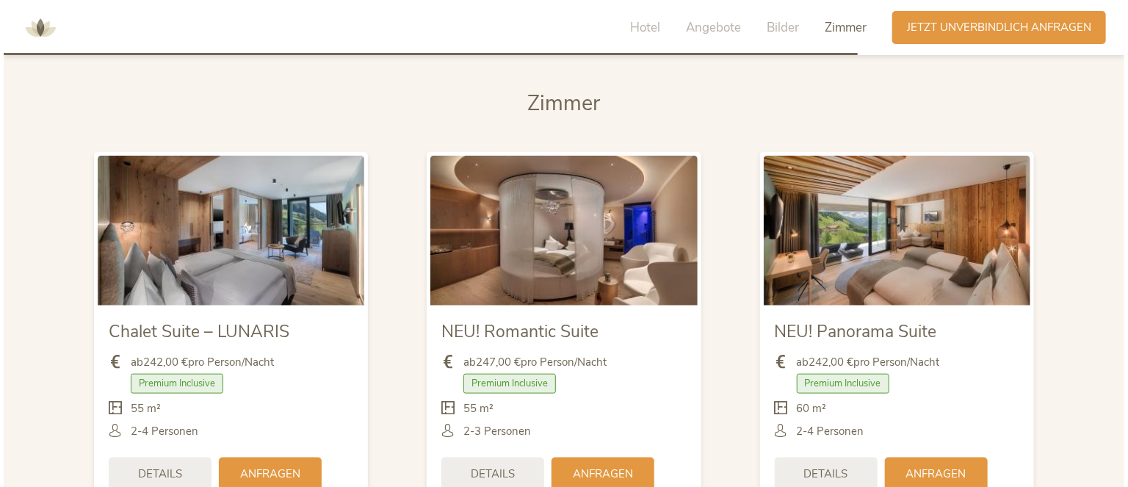
scroll to position [3551, 0]
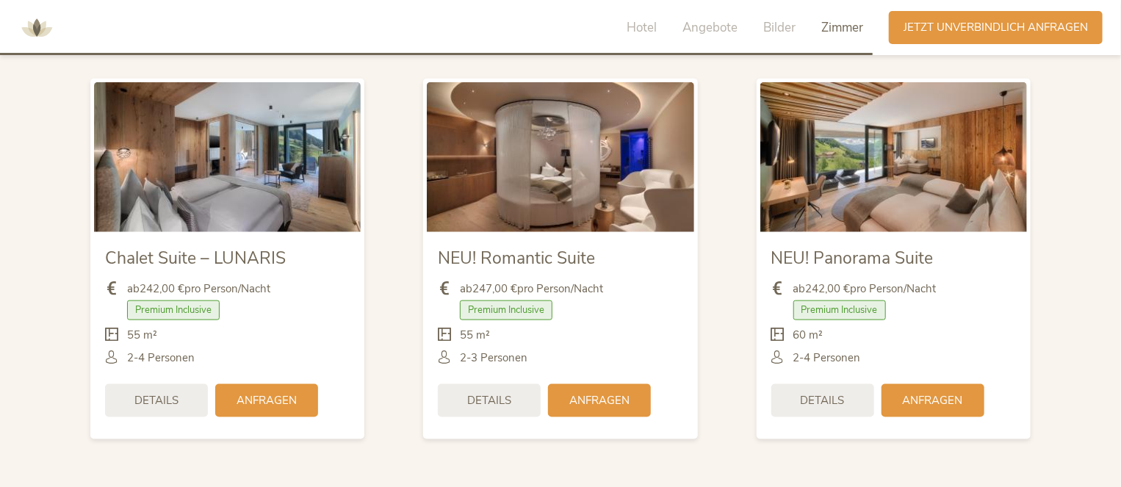
click at [223, 180] on img at bounding box center [227, 157] width 267 height 150
click at [245, 255] on span "Chalet Suite – LUNARIS" at bounding box center [195, 258] width 181 height 23
click at [324, 168] on img at bounding box center [227, 157] width 267 height 150
click at [308, 164] on img at bounding box center [227, 157] width 267 height 150
click at [905, 143] on img at bounding box center [893, 157] width 267 height 150
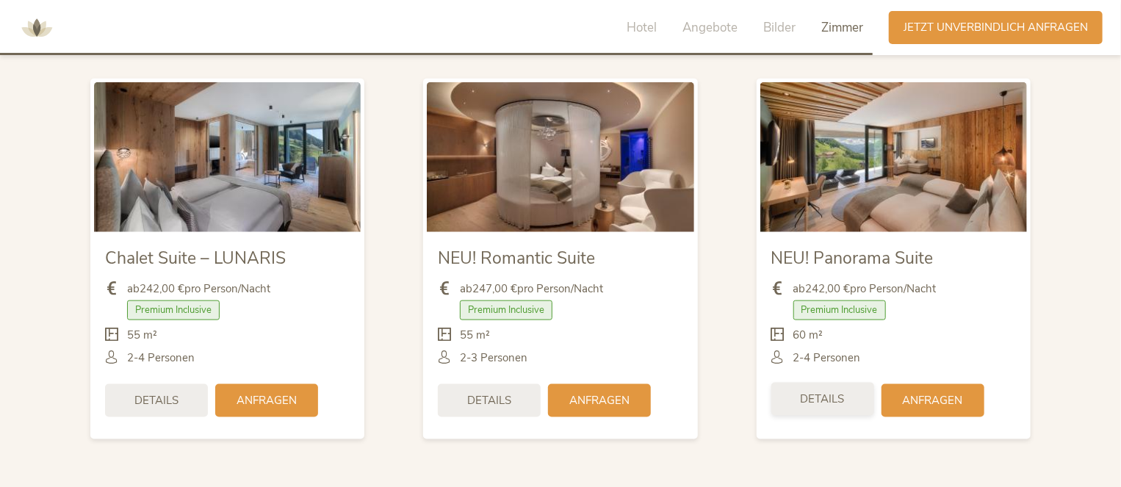
click at [841, 396] on span "Details" at bounding box center [822, 398] width 44 height 15
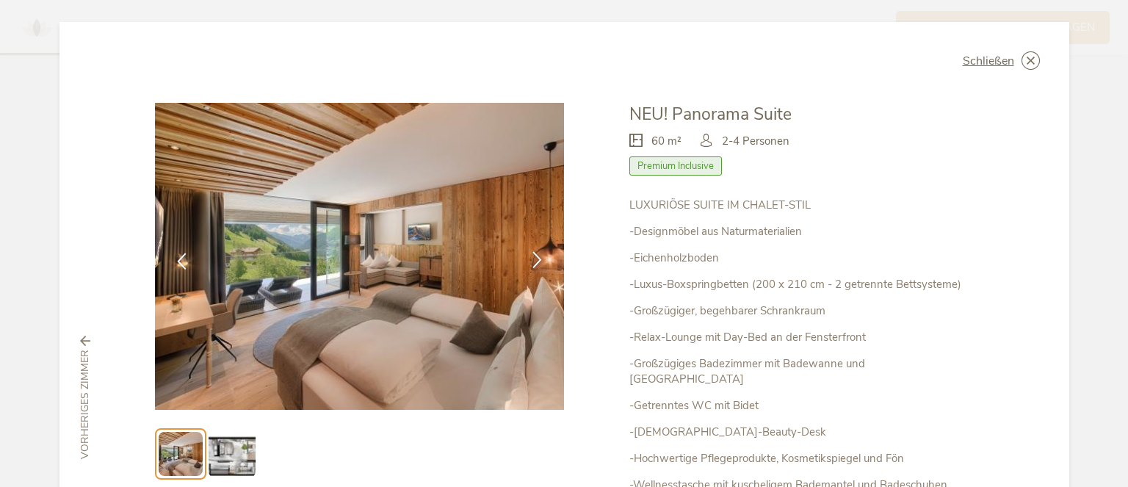
click at [532, 260] on icon at bounding box center [537, 259] width 17 height 17
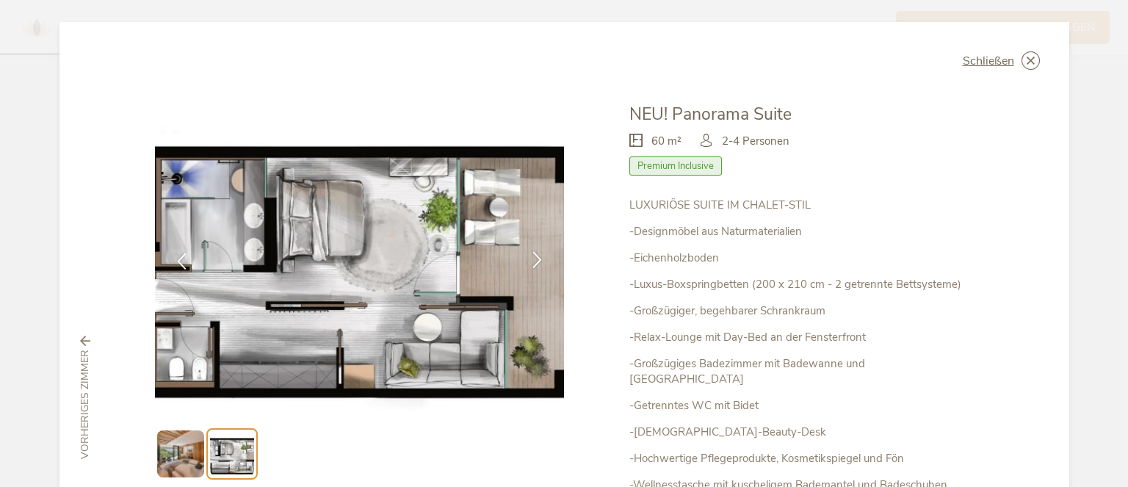
click at [532, 260] on icon at bounding box center [537, 259] width 17 height 17
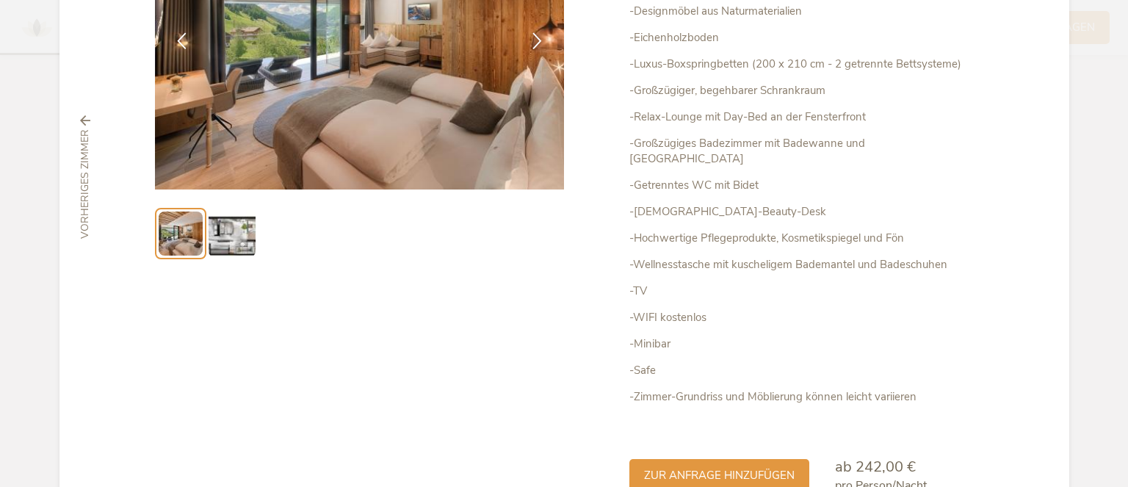
scroll to position [292, 0]
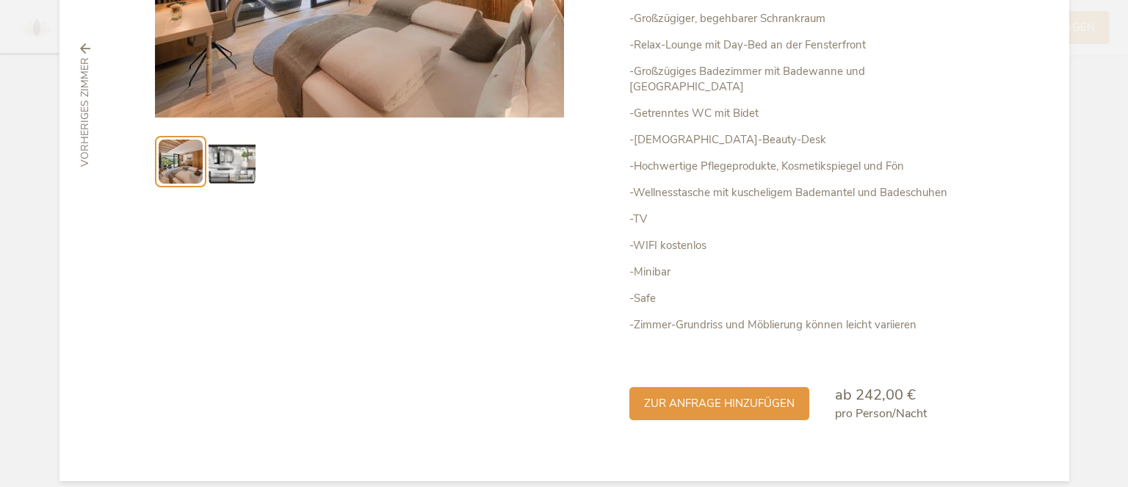
click at [226, 163] on img at bounding box center [232, 161] width 47 height 47
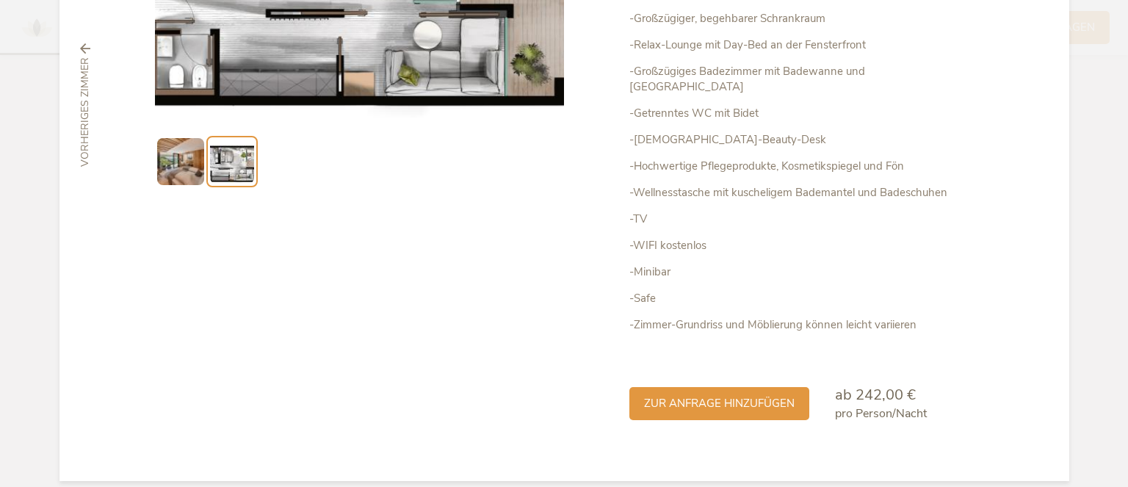
scroll to position [72, 0]
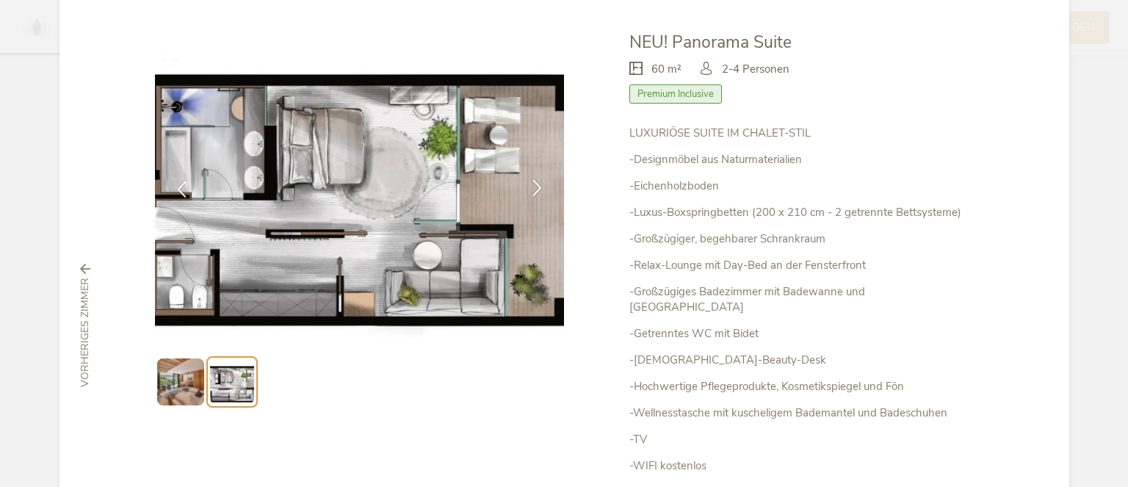
click at [532, 187] on icon at bounding box center [537, 187] width 17 height 17
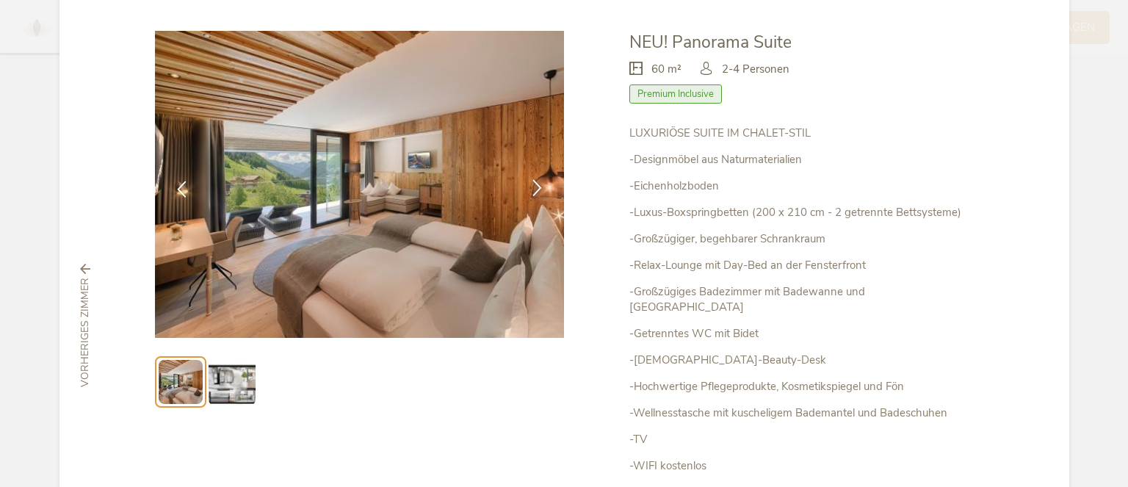
click at [532, 187] on icon at bounding box center [537, 187] width 17 height 17
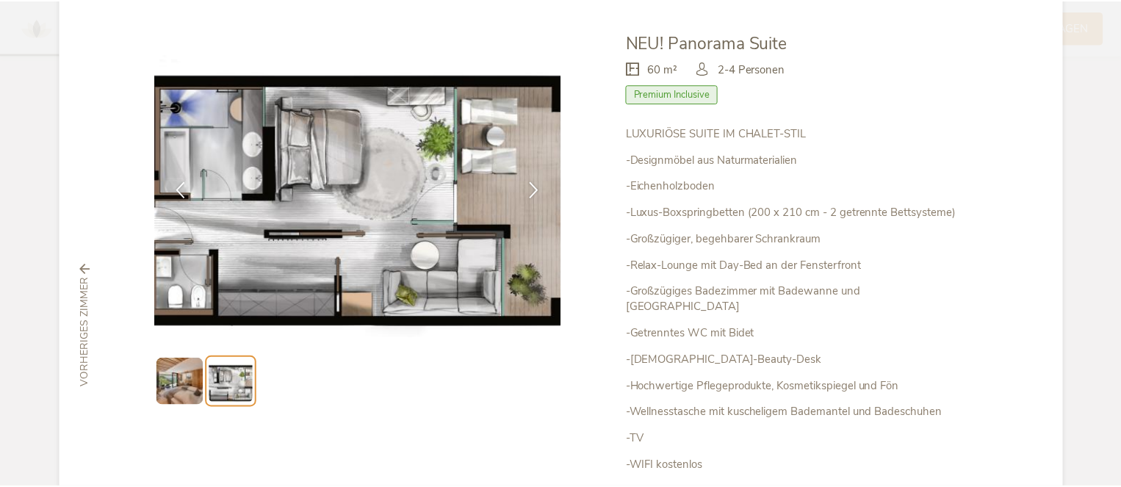
scroll to position [0, 0]
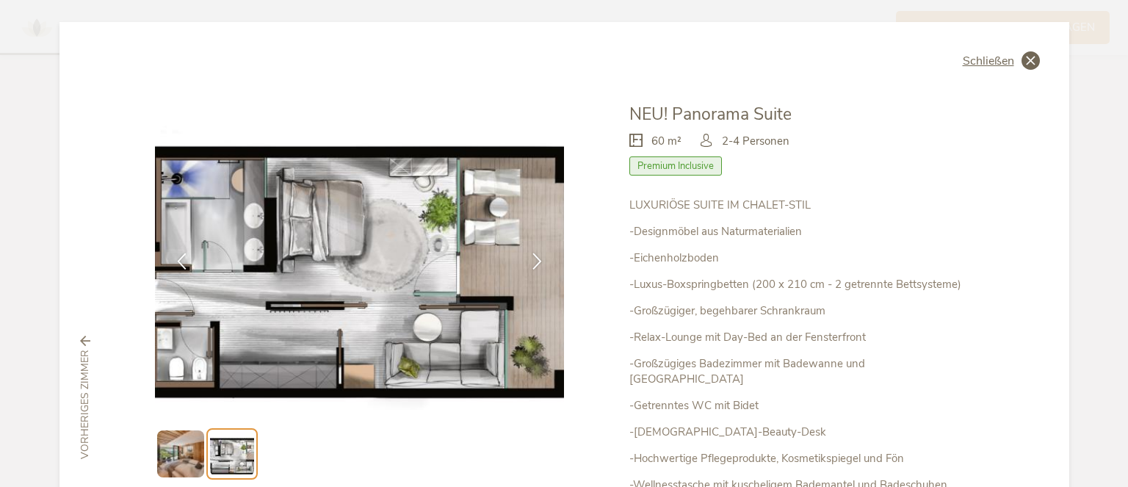
click at [1024, 60] on icon at bounding box center [1030, 60] width 18 height 18
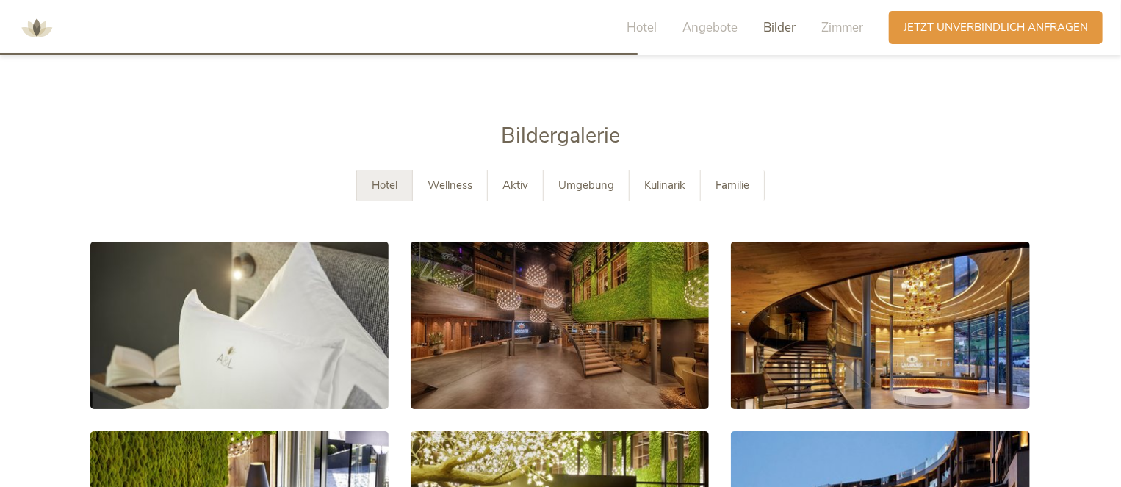
scroll to position [2450, 0]
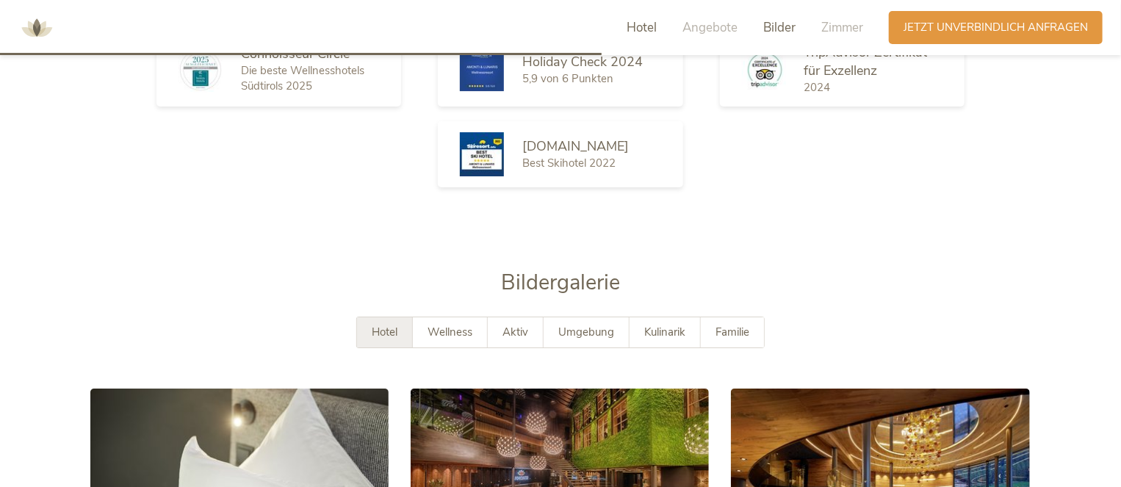
click at [644, 23] on span "Hotel" at bounding box center [641, 27] width 30 height 17
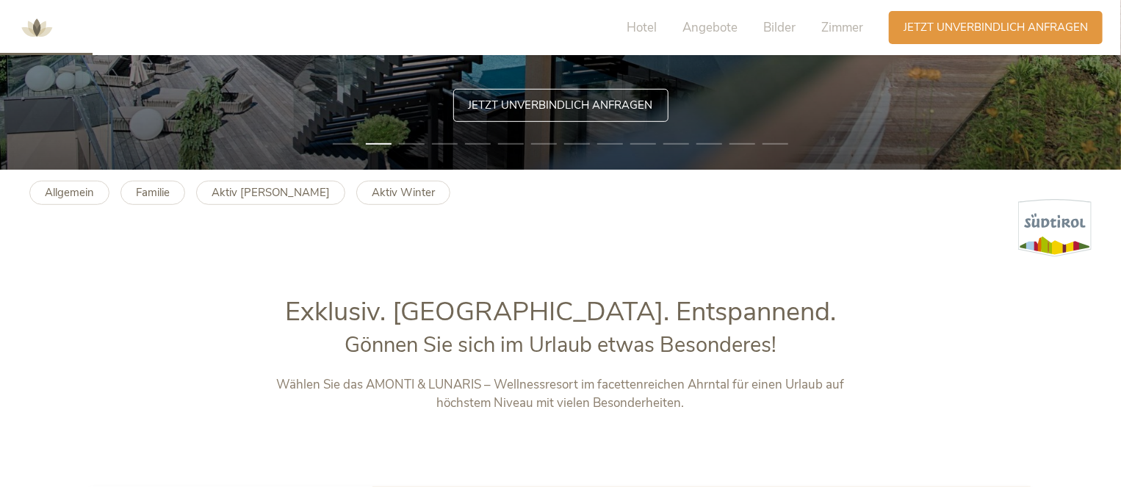
scroll to position [231, 0]
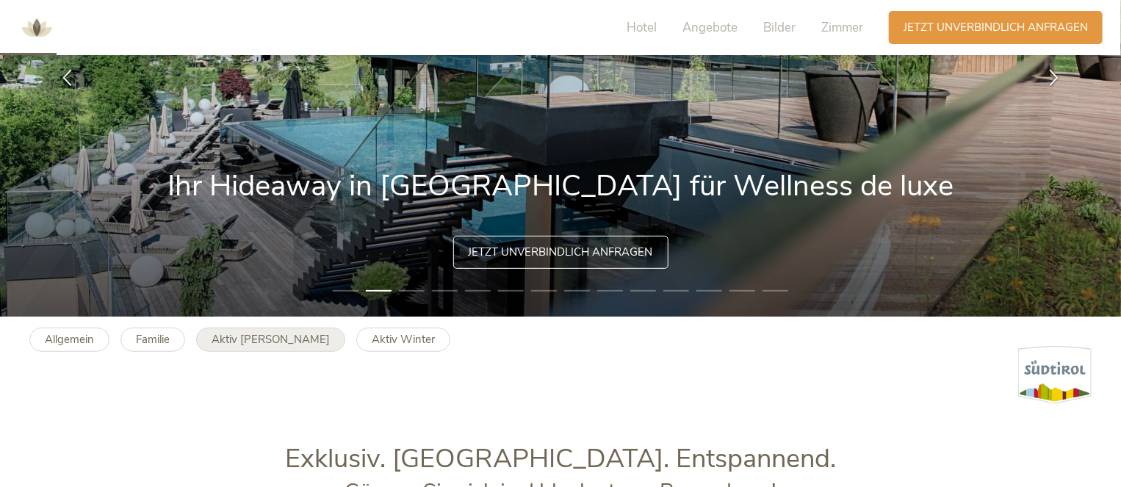
click at [241, 347] on link "Aktiv [PERSON_NAME]" at bounding box center [270, 339] width 149 height 24
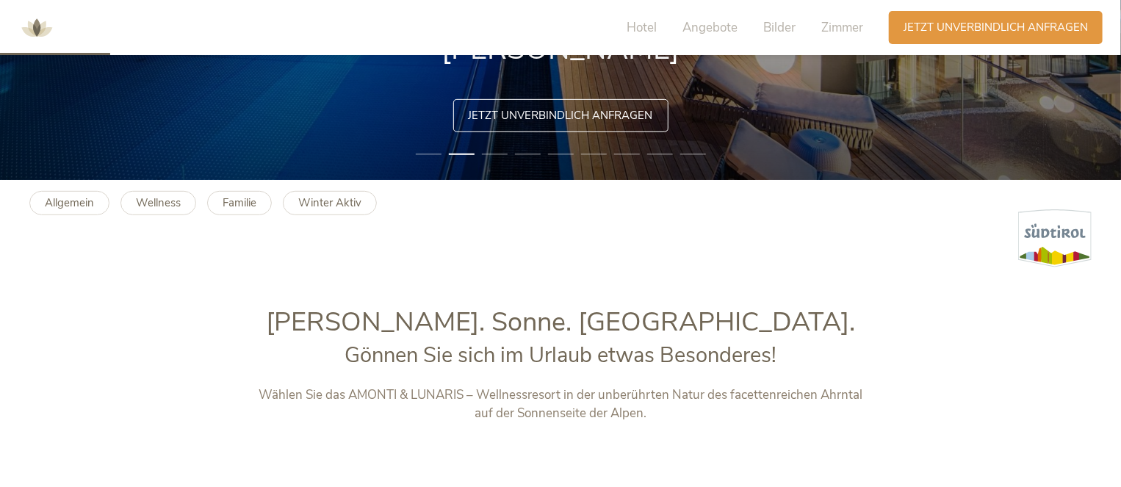
scroll to position [294, 0]
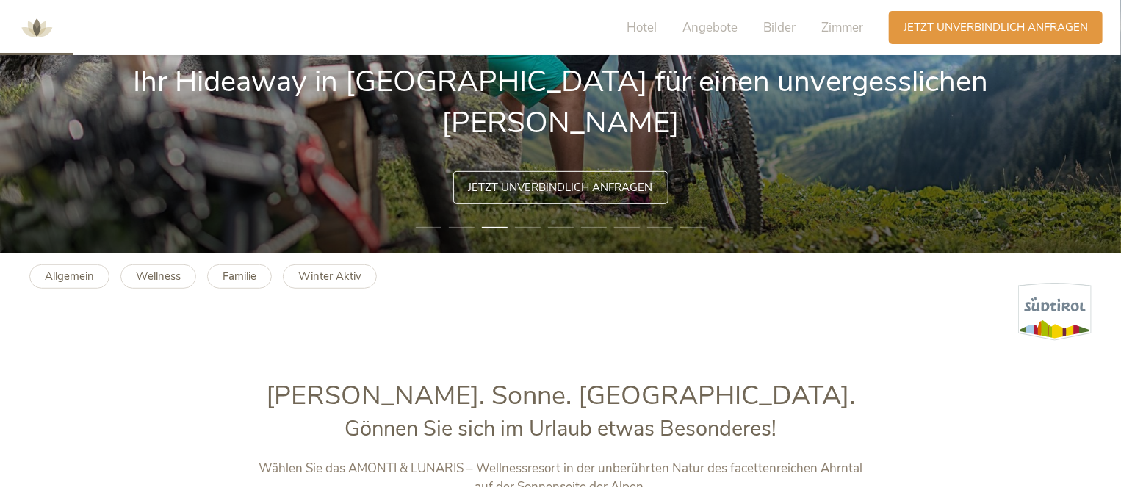
click at [572, 188] on span "Jetzt unverbindlich anfragen" at bounding box center [560, 187] width 184 height 15
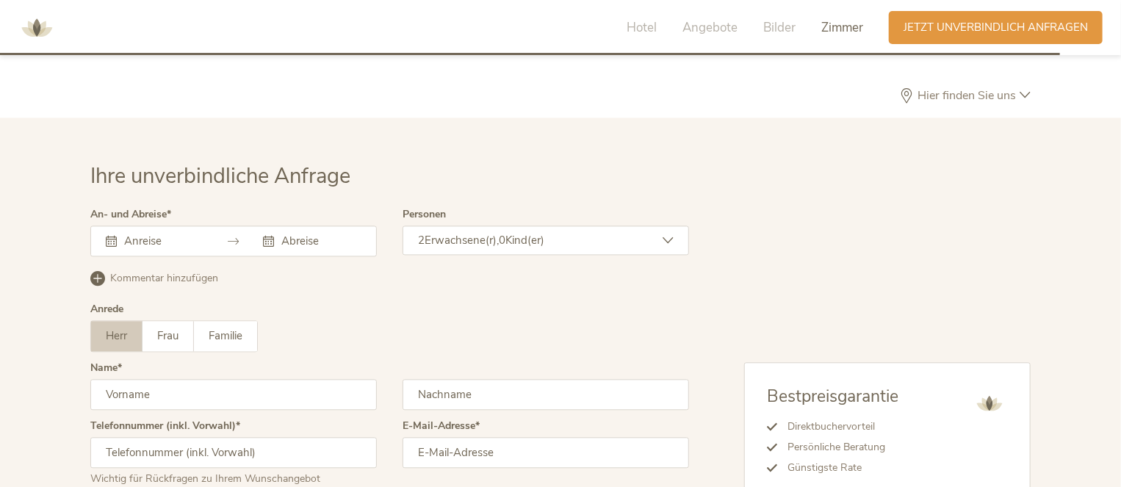
scroll to position [4345, 0]
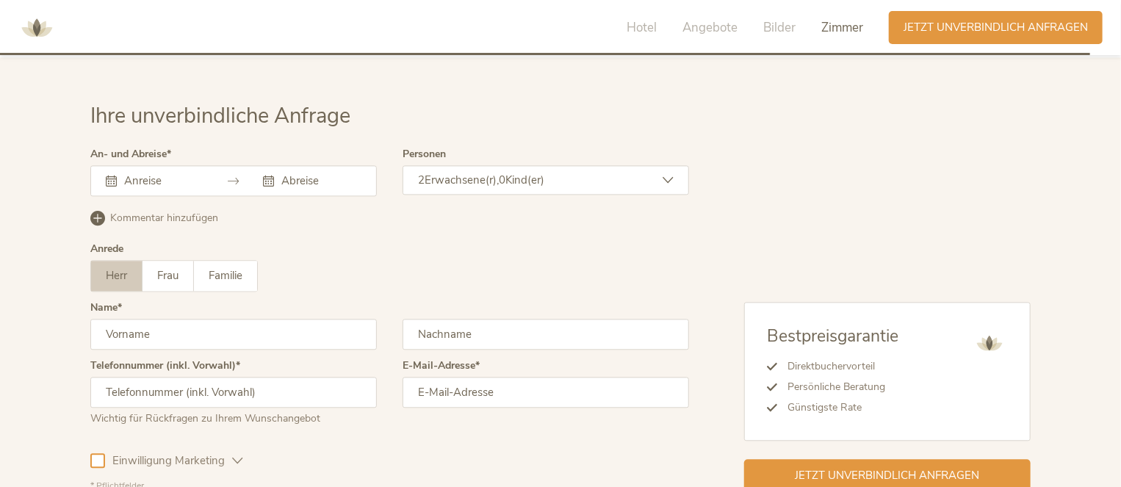
click at [293, 173] on input "text" at bounding box center [320, 180] width 84 height 15
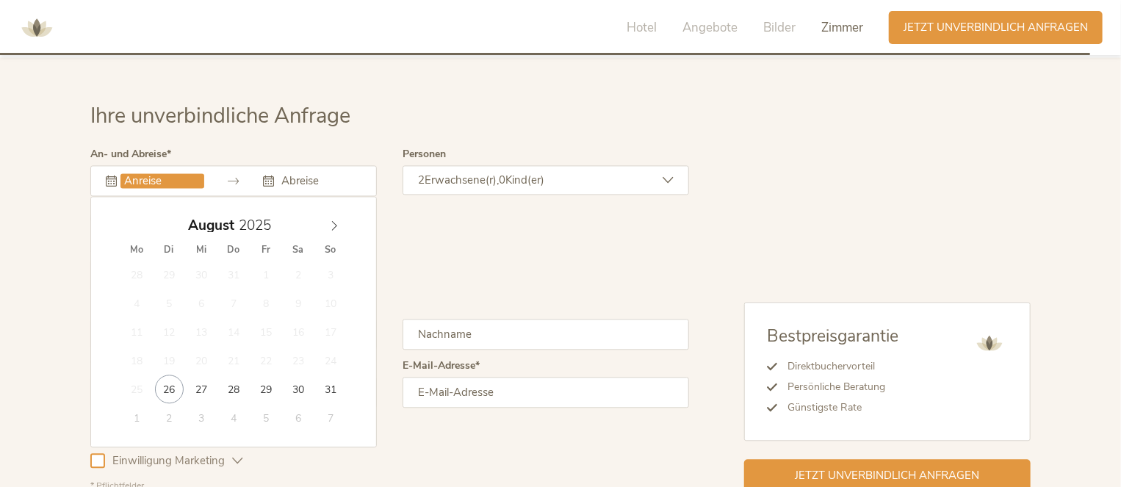
click at [145, 173] on input "text" at bounding box center [162, 180] width 84 height 15
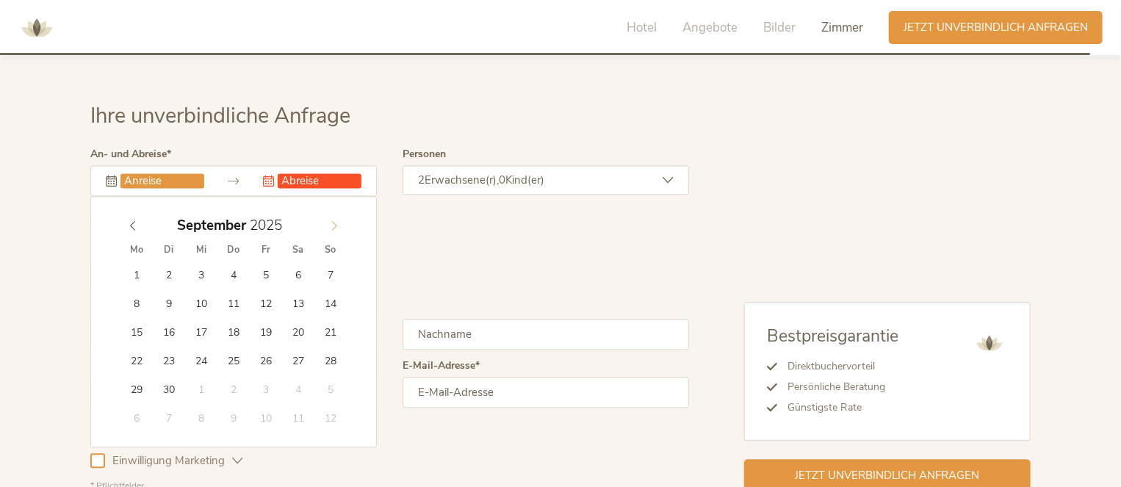
click at [335, 220] on icon at bounding box center [334, 225] width 10 height 10
type input "21.09.2025"
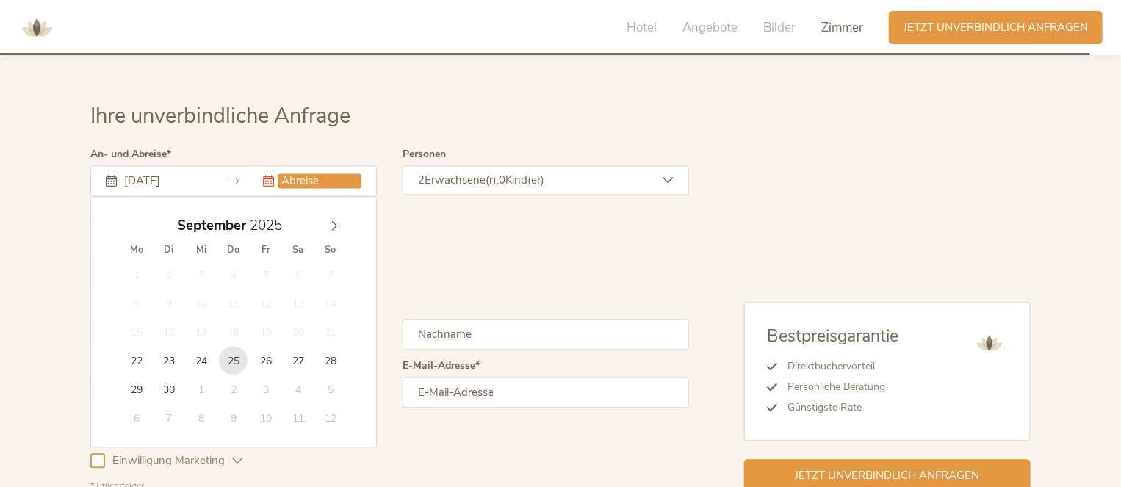
type input "25.09.2025"
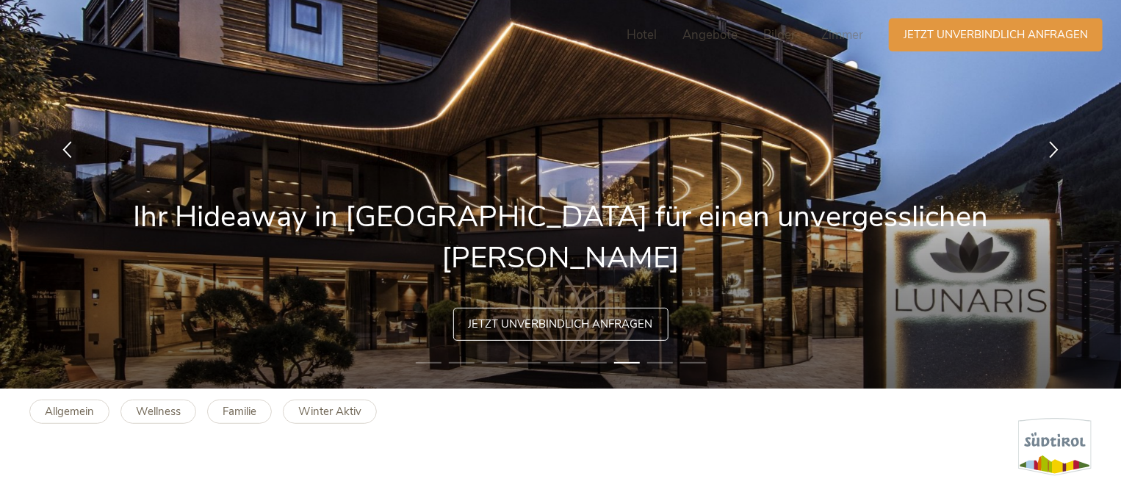
scroll to position [0, 0]
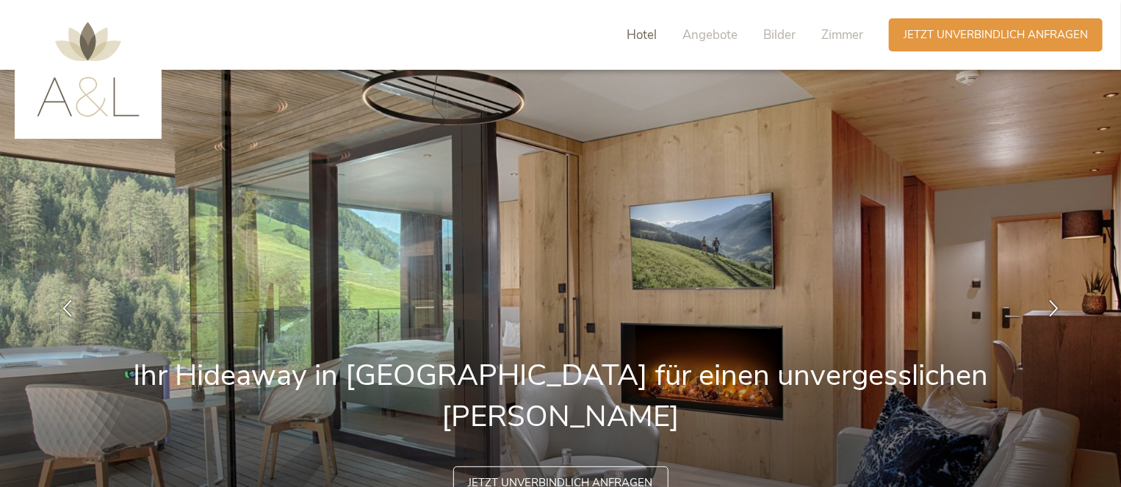
click at [650, 35] on span "Hotel" at bounding box center [641, 34] width 30 height 17
